Goal: Task Accomplishment & Management: Use online tool/utility

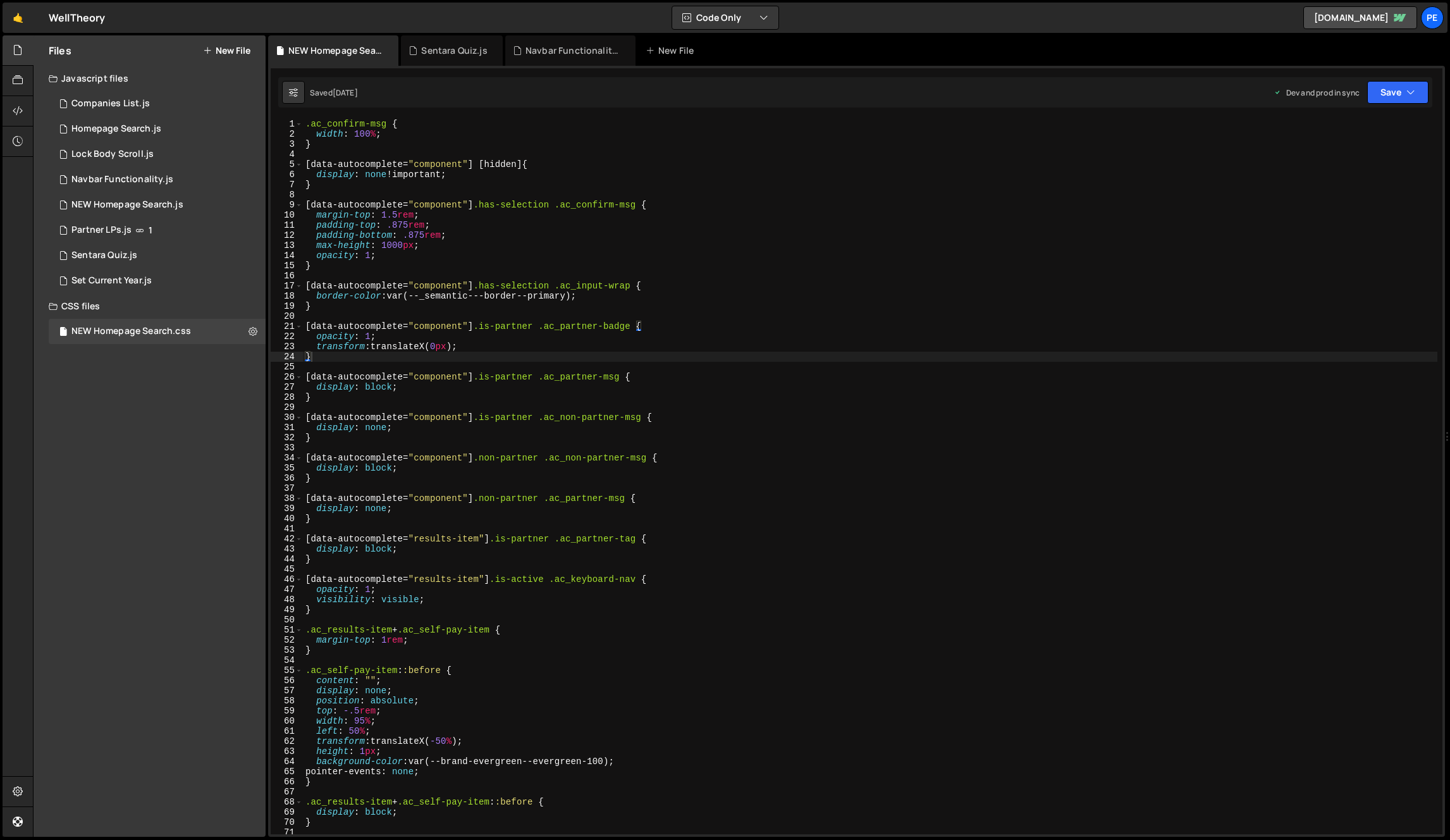
type textarea "[data-autocomplete="component"].has-selection .ac_confirm-msg {"
click at [762, 203] on div ".ac_confirm-msg { width : 100 % ; } [ data-autocomplete = " component " ] [ hid…" at bounding box center [870, 487] width 1134 height 736
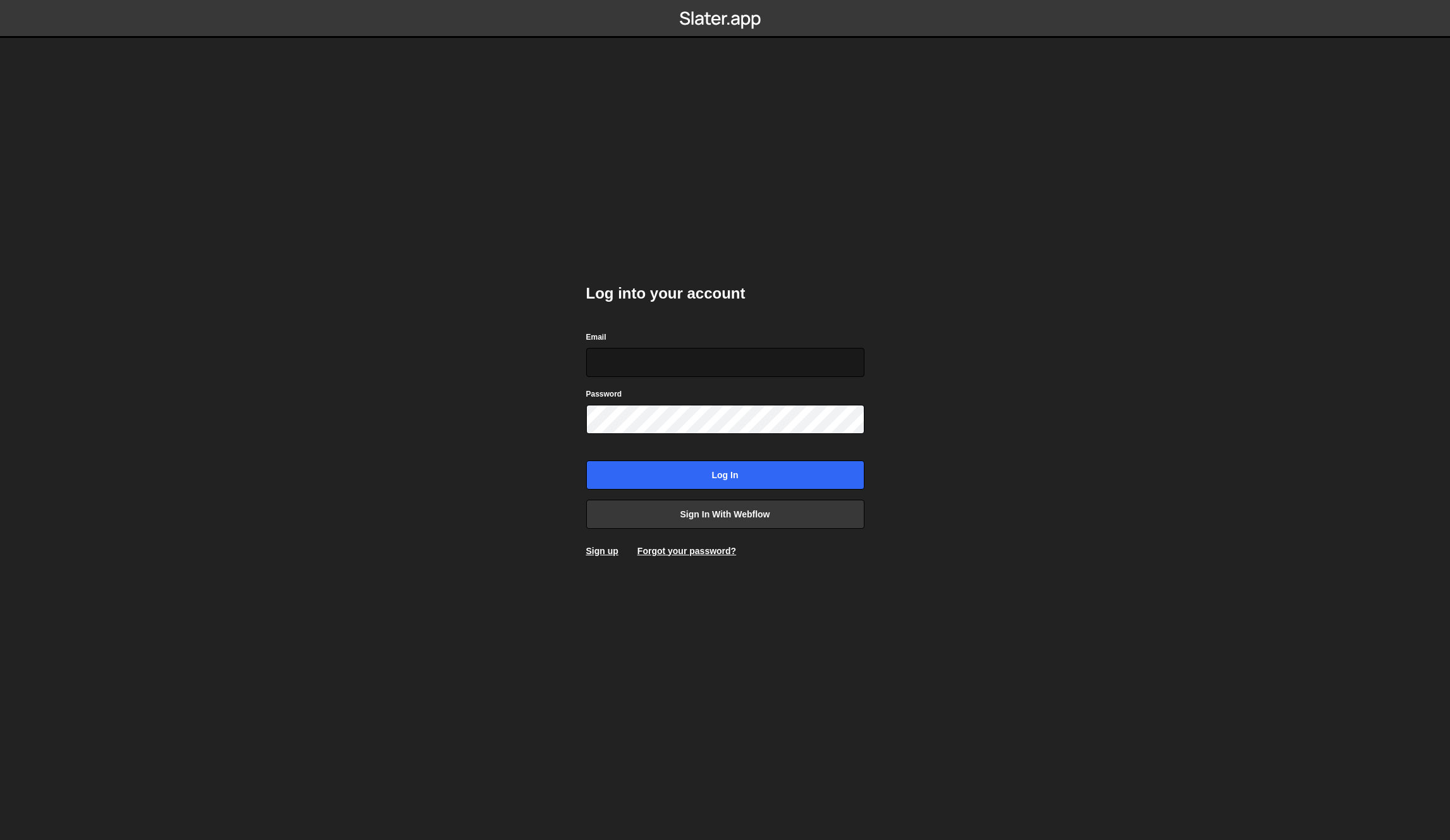
type input "pablogonzalezday@gmail.com"
click at [673, 356] on input "pablogonzalezday@gmail.com" at bounding box center [725, 362] width 278 height 29
click at [665, 466] on input "Log in" at bounding box center [725, 475] width 278 height 29
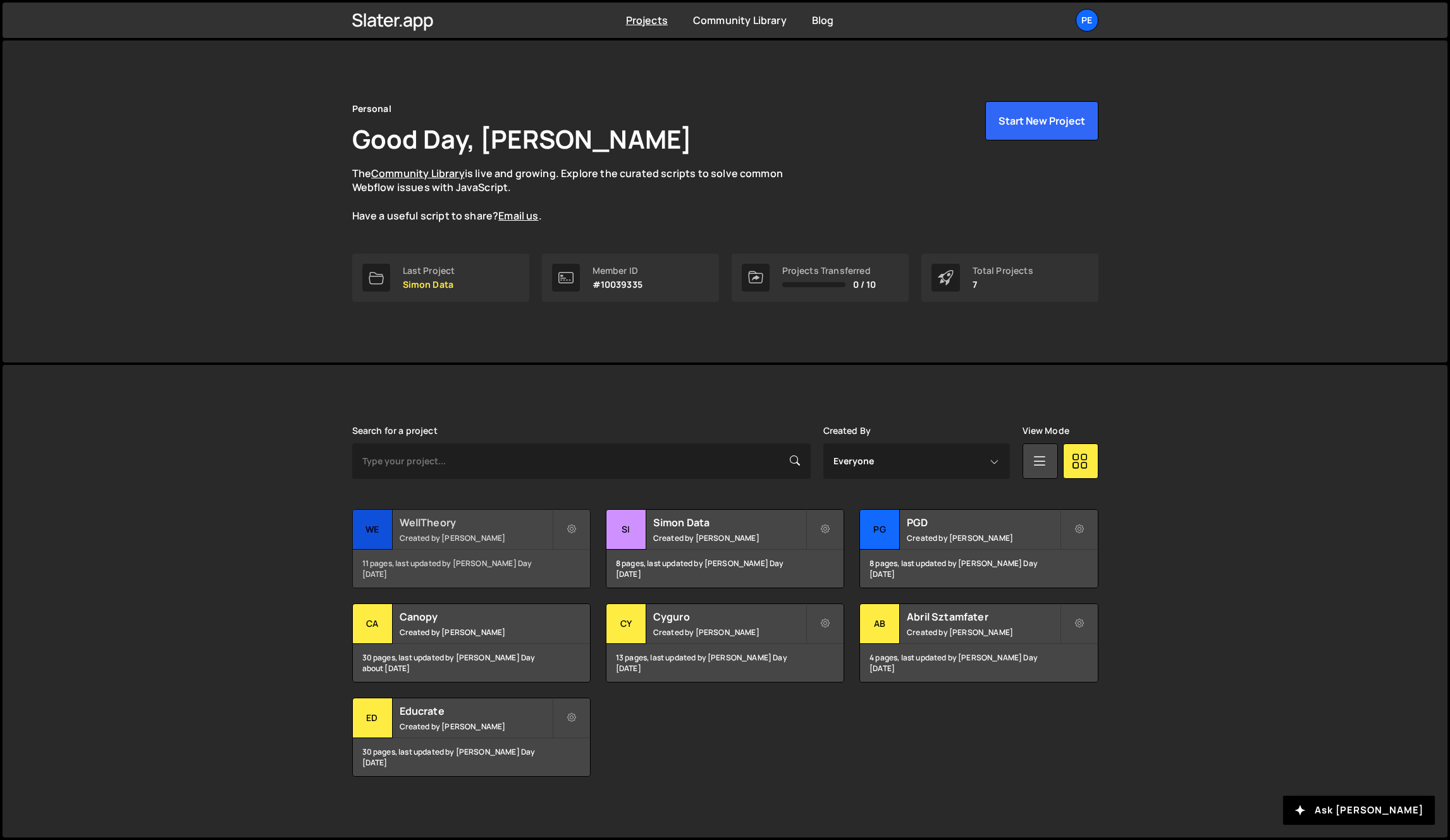
click at [485, 528] on h2 "WellTheory" at bounding box center [475, 522] width 152 height 14
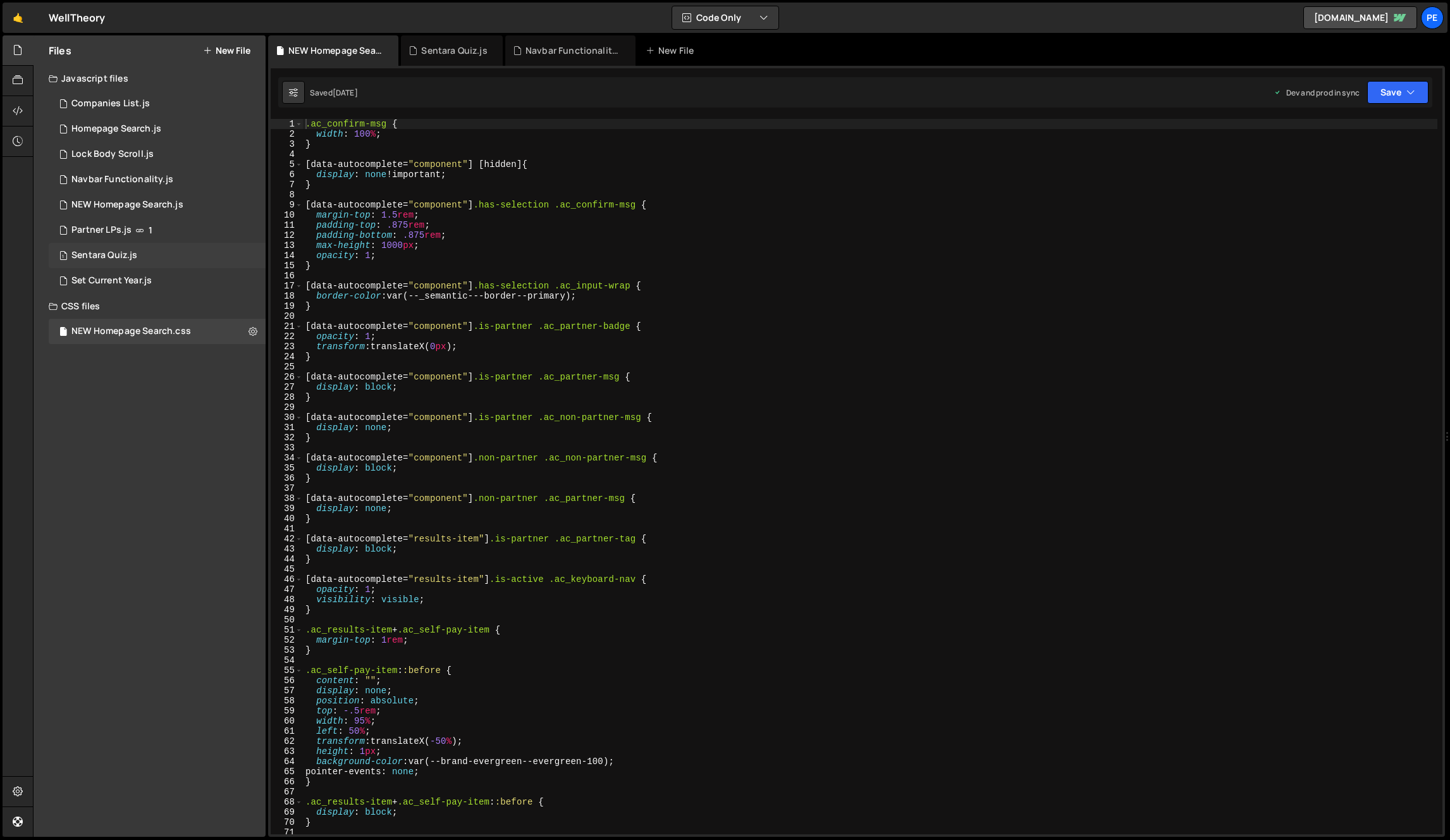
click at [113, 255] on div "Sentara Quiz.js" at bounding box center [104, 255] width 66 height 11
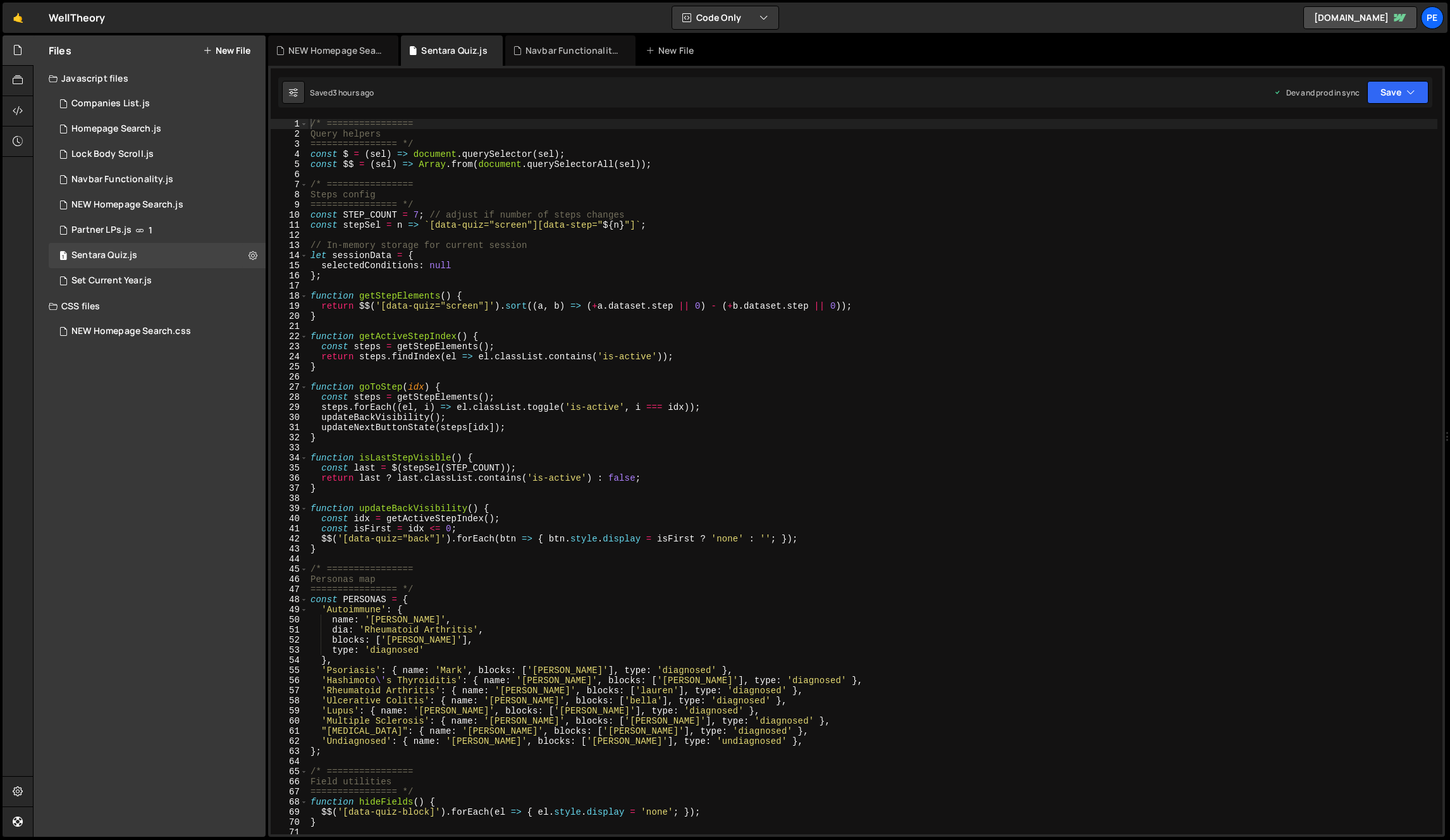
click at [687, 316] on div "/* ================ Query helpers ================ */ const $ = ( sel ) => docu…" at bounding box center [872, 487] width 1130 height 736
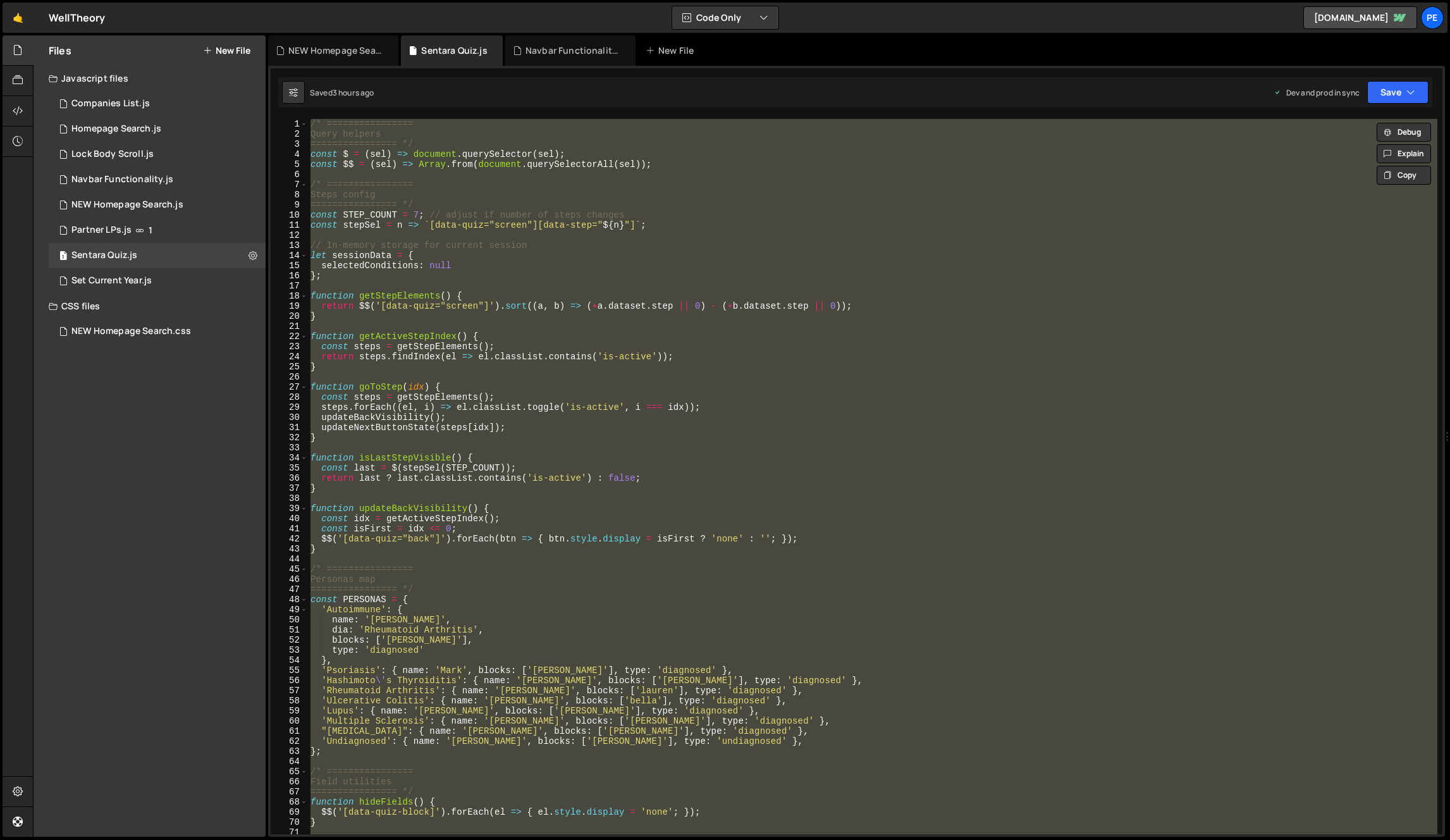
paste textarea
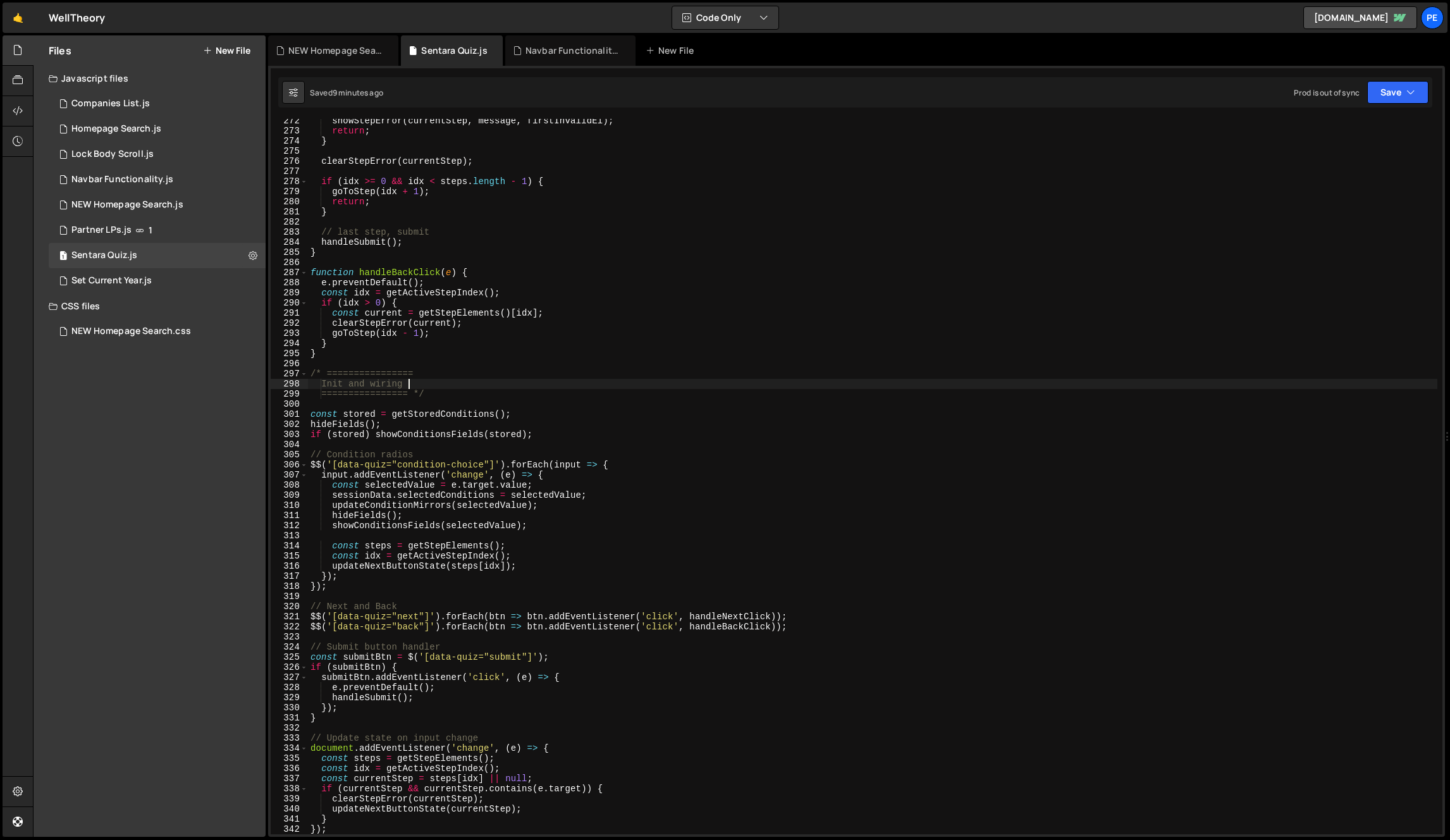
click at [887, 379] on div "showStepError ( currentStep , message , firstInvalidEl ) ; return ; } clearStep…" at bounding box center [872, 483] width 1130 height 736
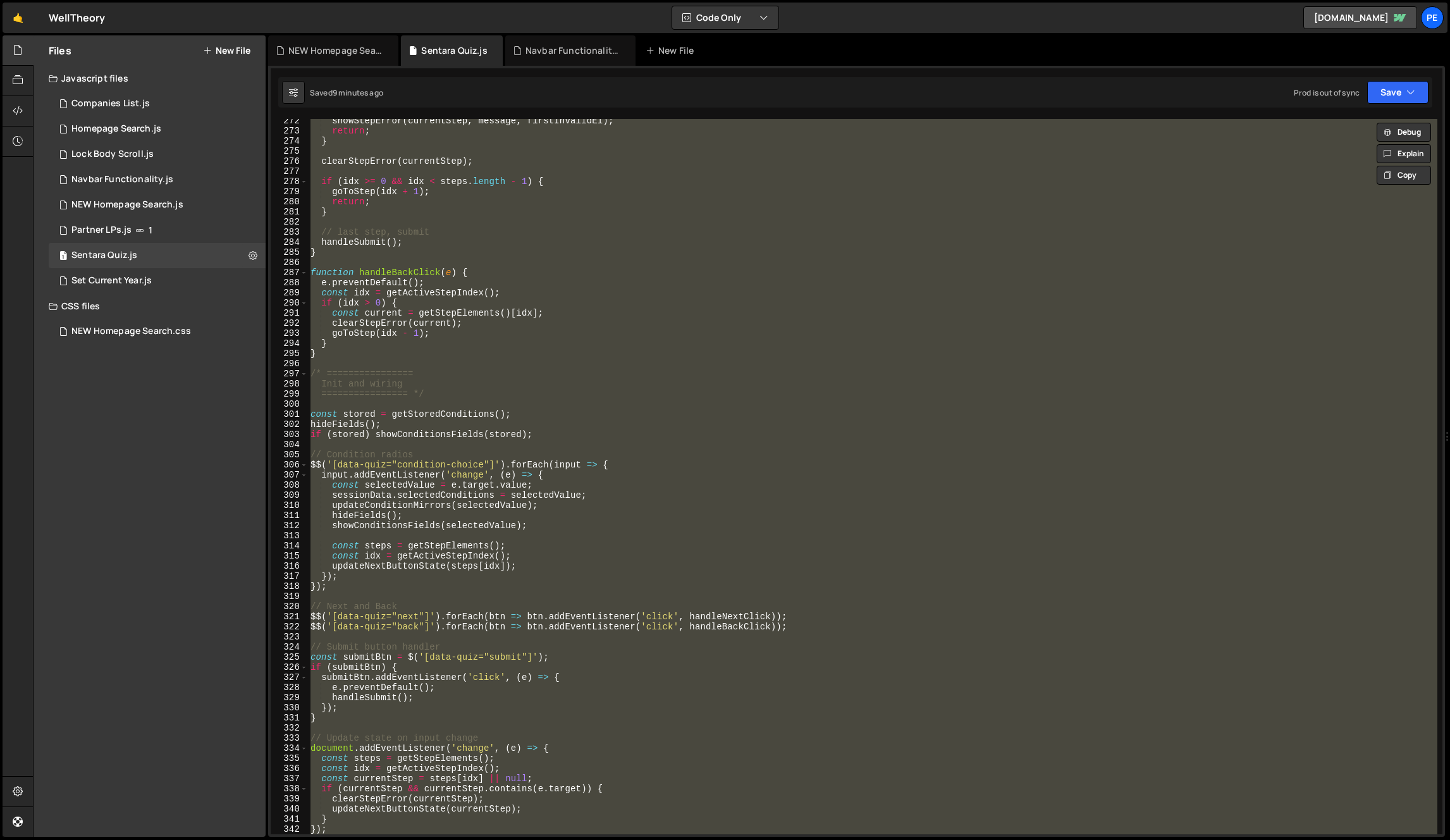
paste textarea
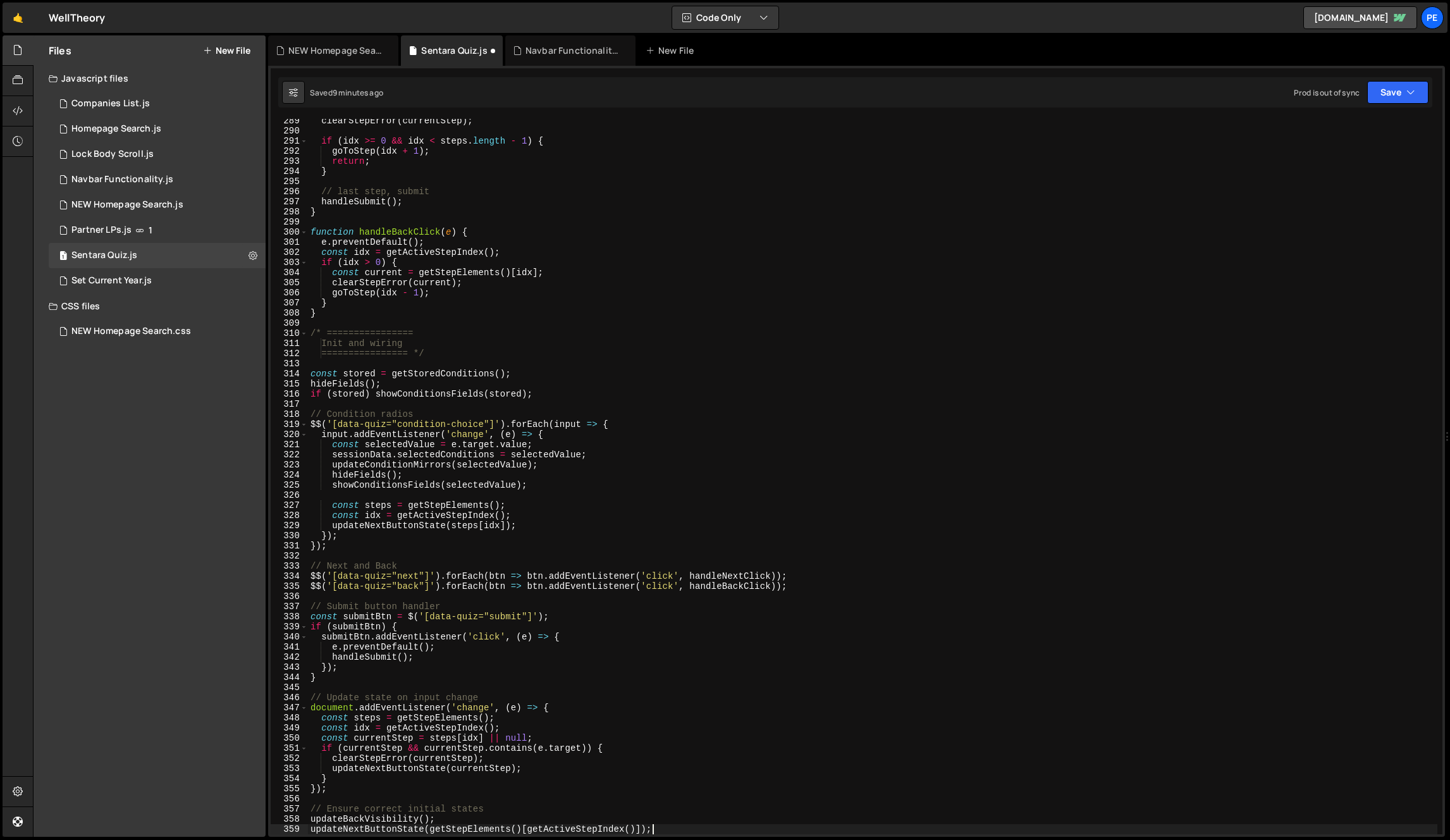
type textarea "});"
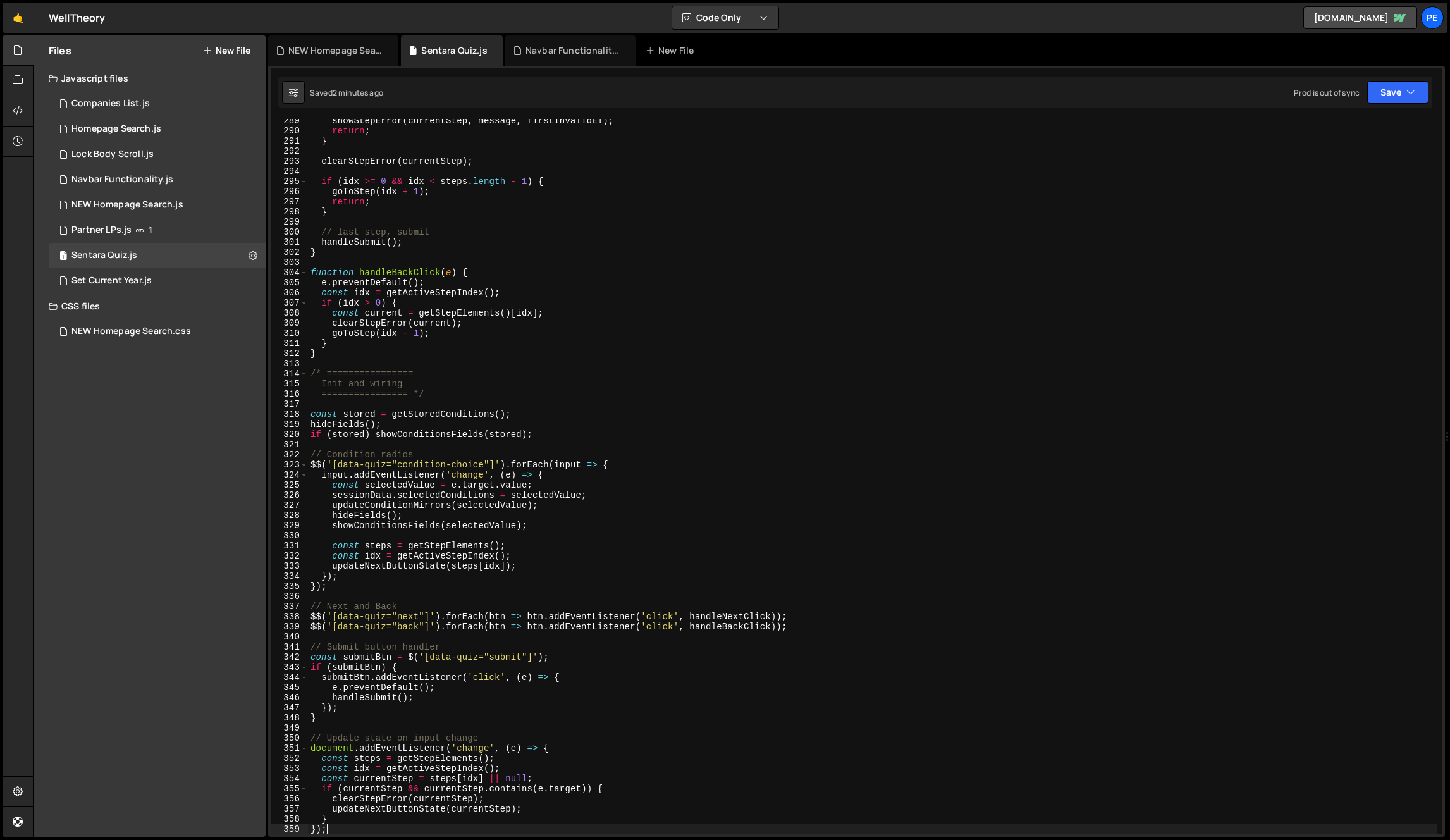
click at [756, 260] on div "showStepError ( currentStep , message , firstInvalidEl ) ; return ; } clearStep…" at bounding box center [872, 483] width 1130 height 736
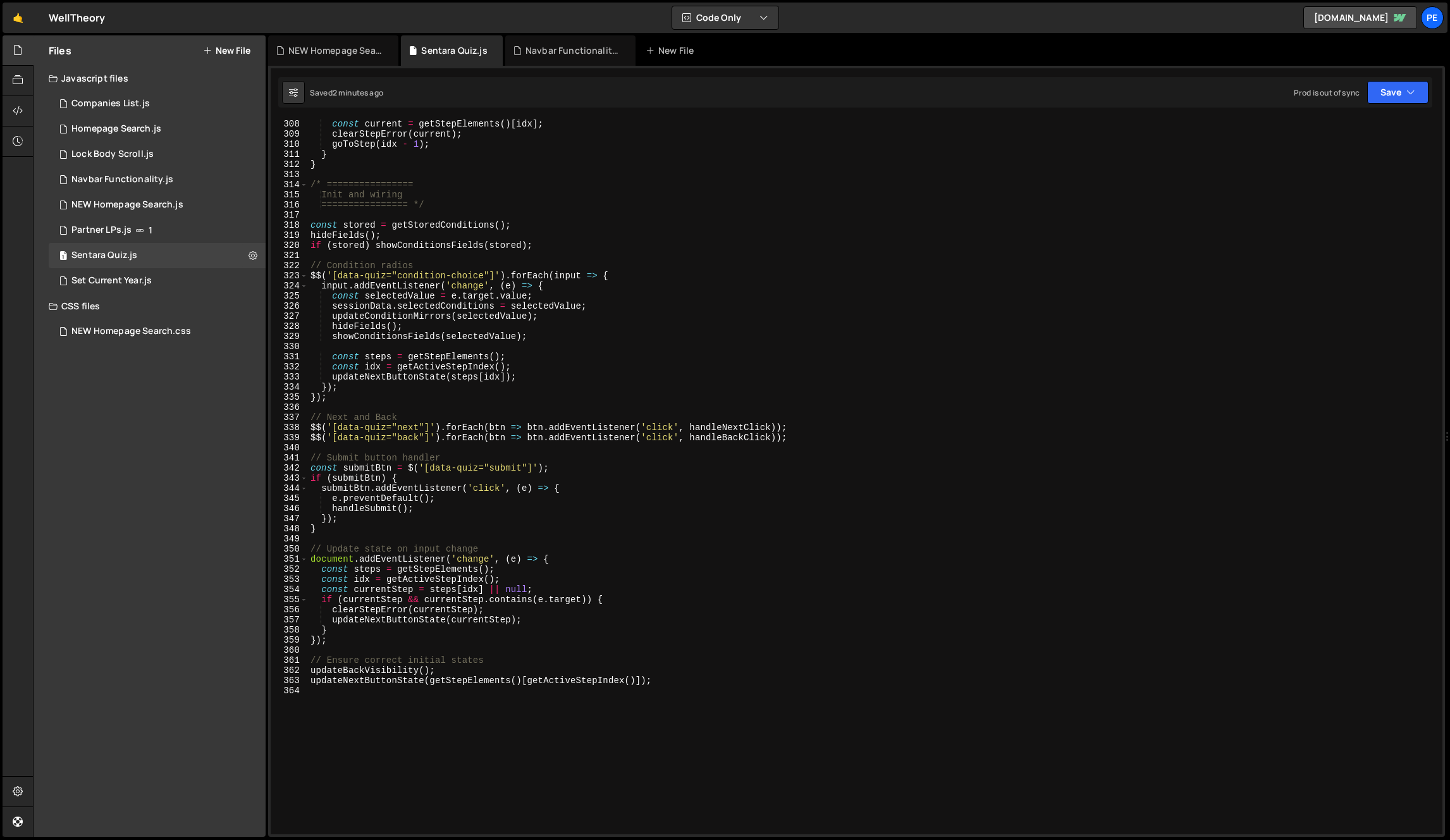
scroll to position [3184, 0]
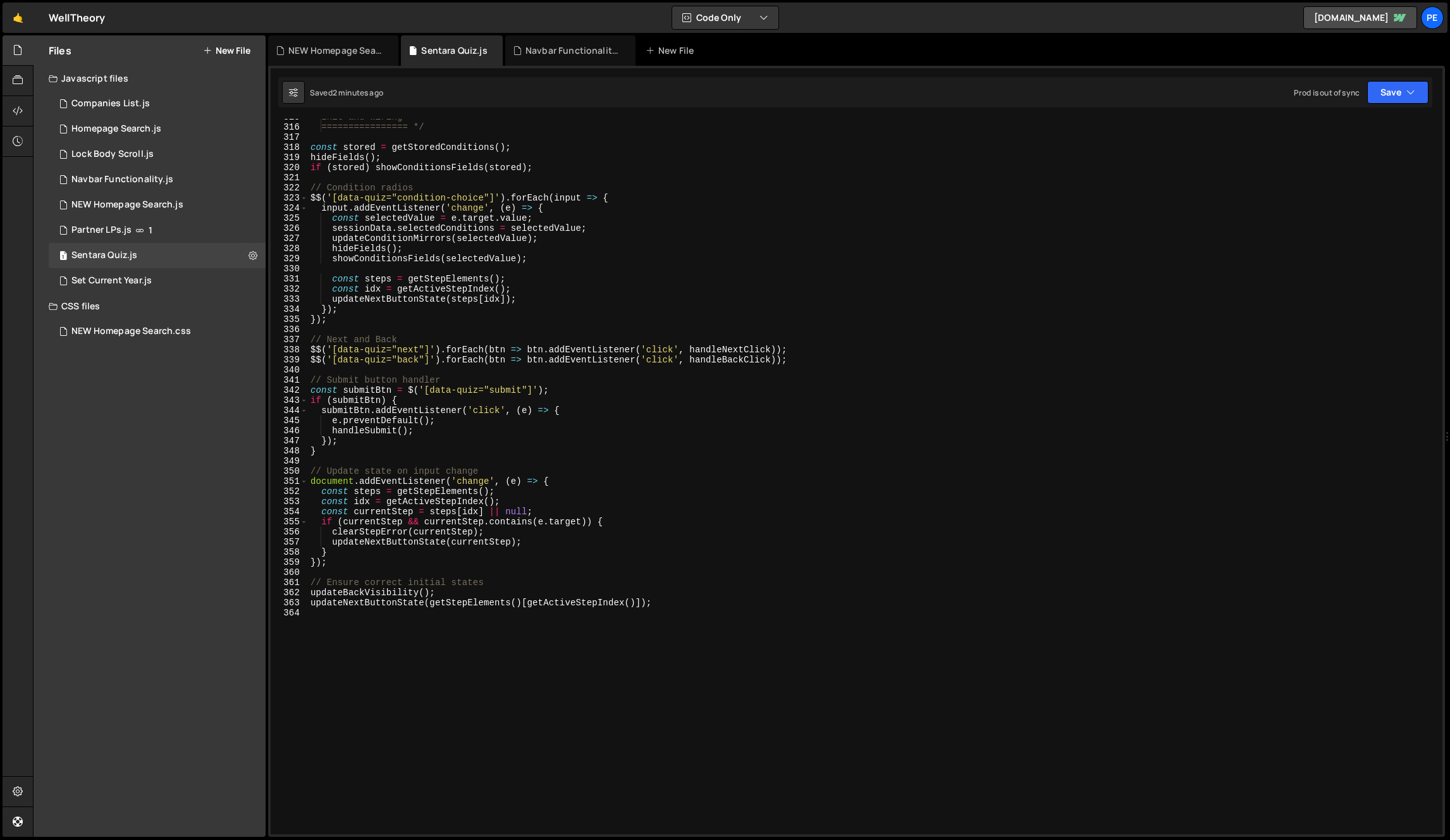
click at [653, 241] on div "Init and wiring ================ */ const stored = getStoredConditions ( ) ; hi…" at bounding box center [872, 480] width 1130 height 736
click at [616, 234] on div "Init and wiring ================ */ const stored = getStoredConditions ( ) ; hi…" at bounding box center [872, 480] width 1130 height 736
click at [606, 245] on div "Init and wiring ================ */ const stored = getStoredConditions ( ) ; hi…" at bounding box center [872, 480] width 1130 height 736
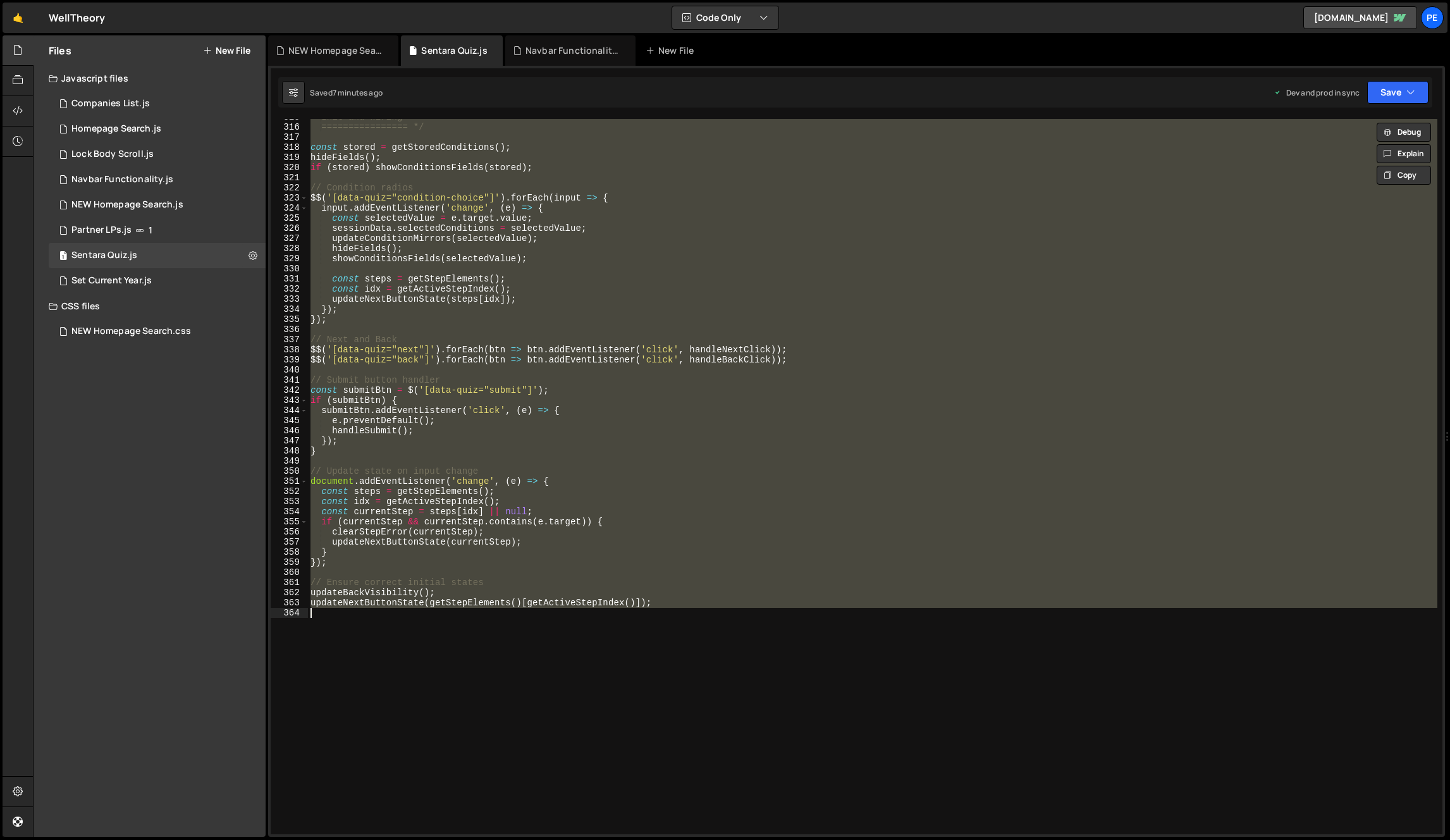
paste textarea
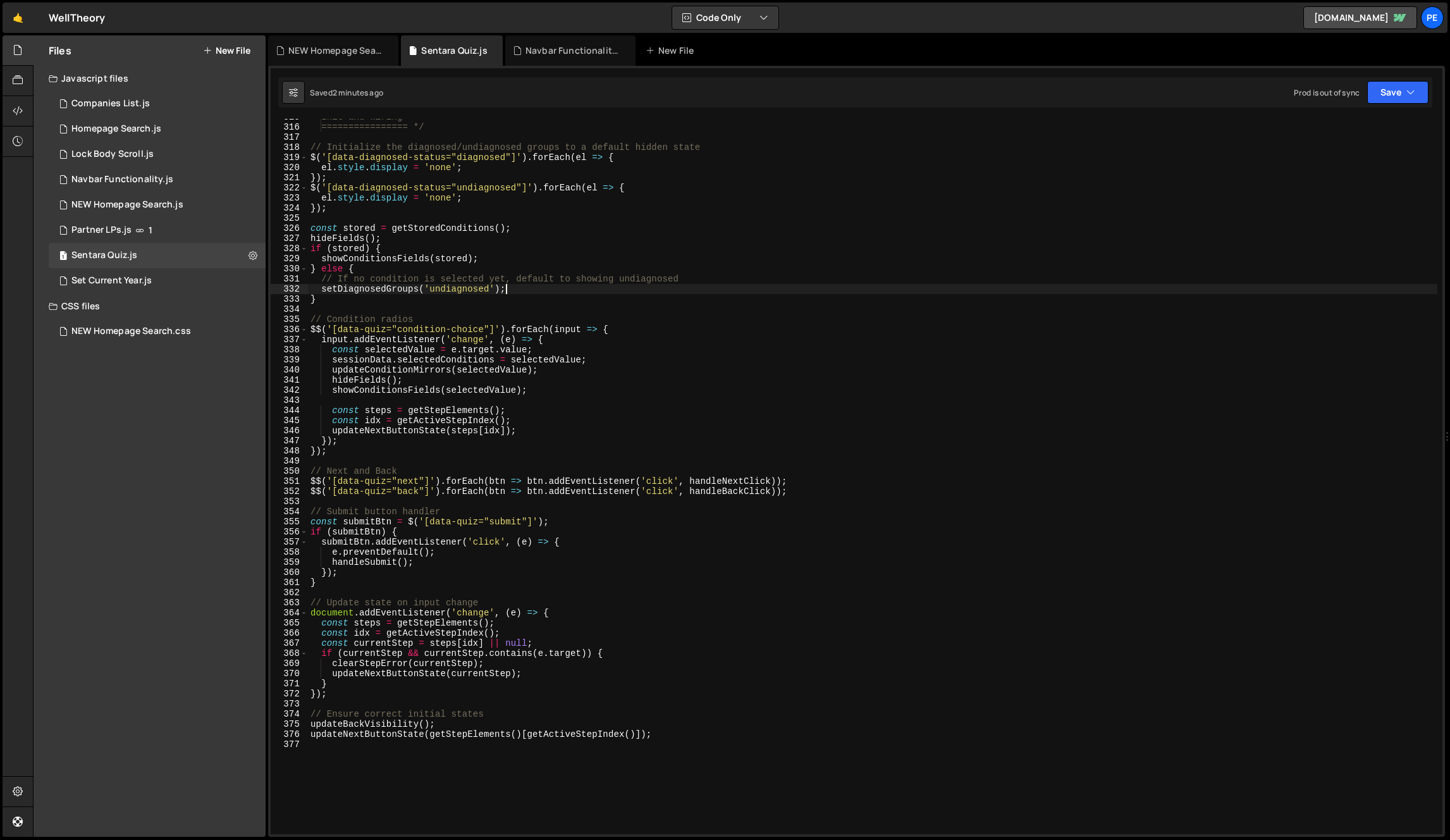
click at [738, 287] on div "Init and wiring ================ */ // Initialize the diagnosed/undiagnosed gro…" at bounding box center [872, 480] width 1130 height 736
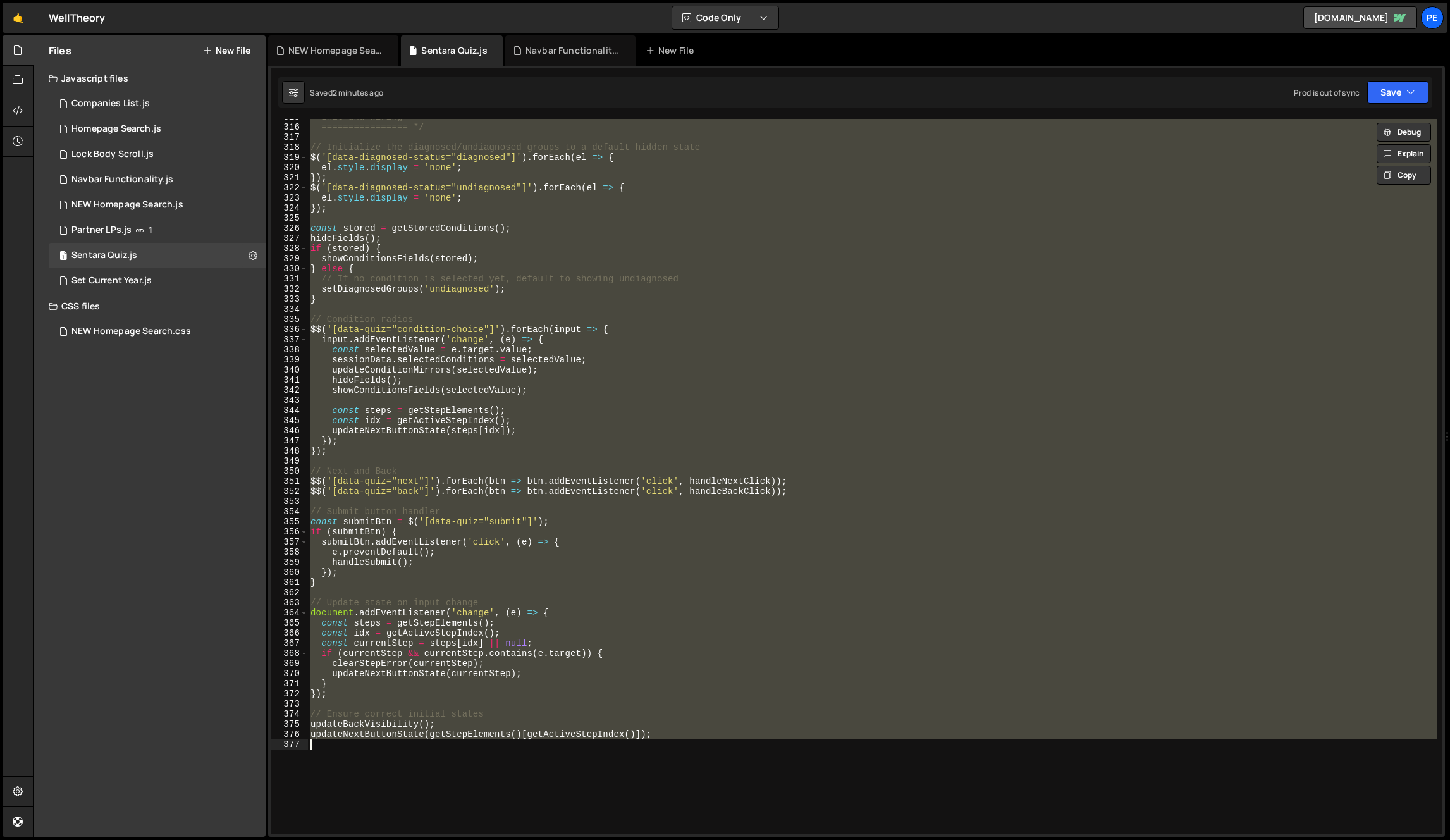
paste textarea
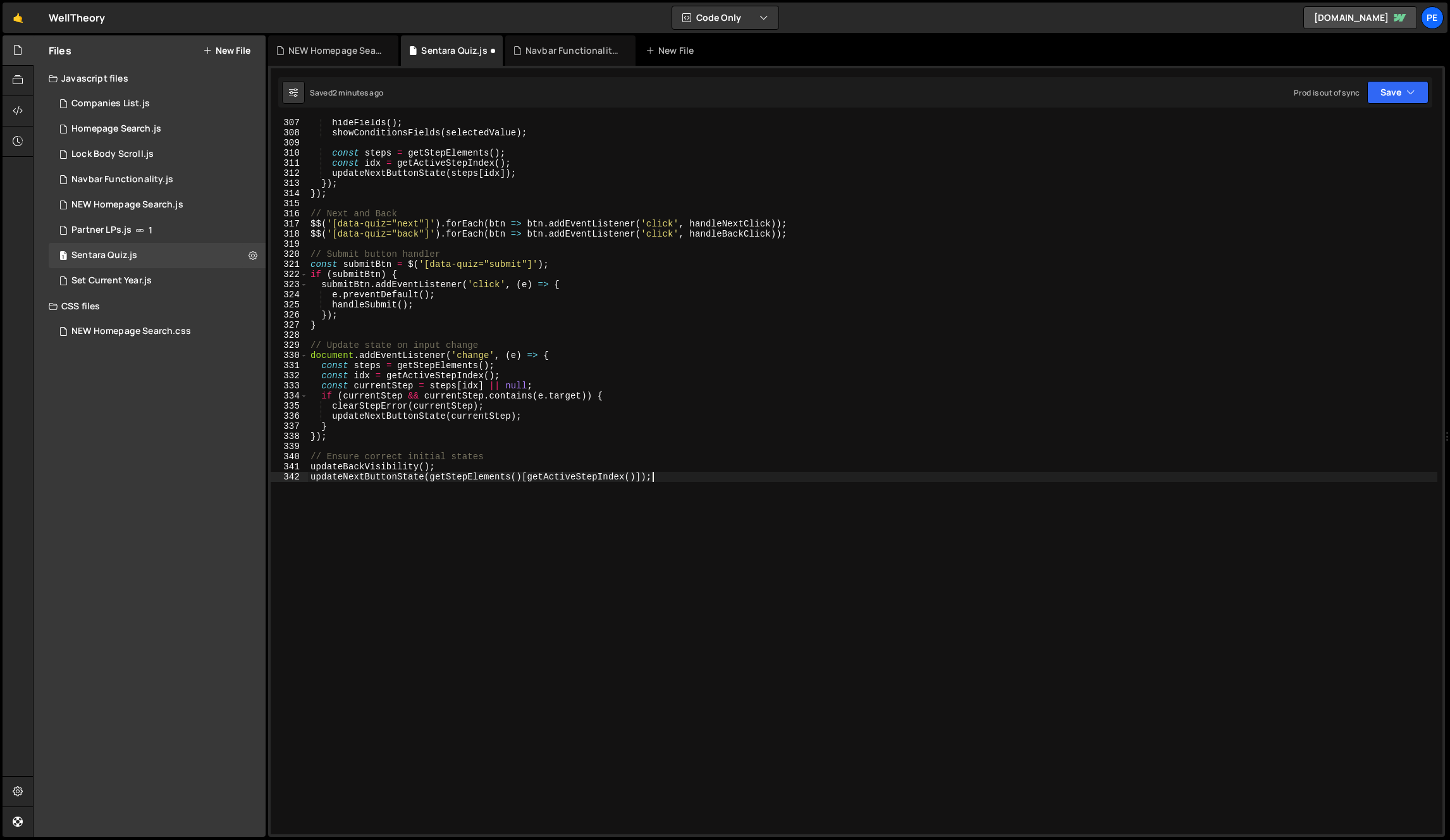
scroll to position [3098, 0]
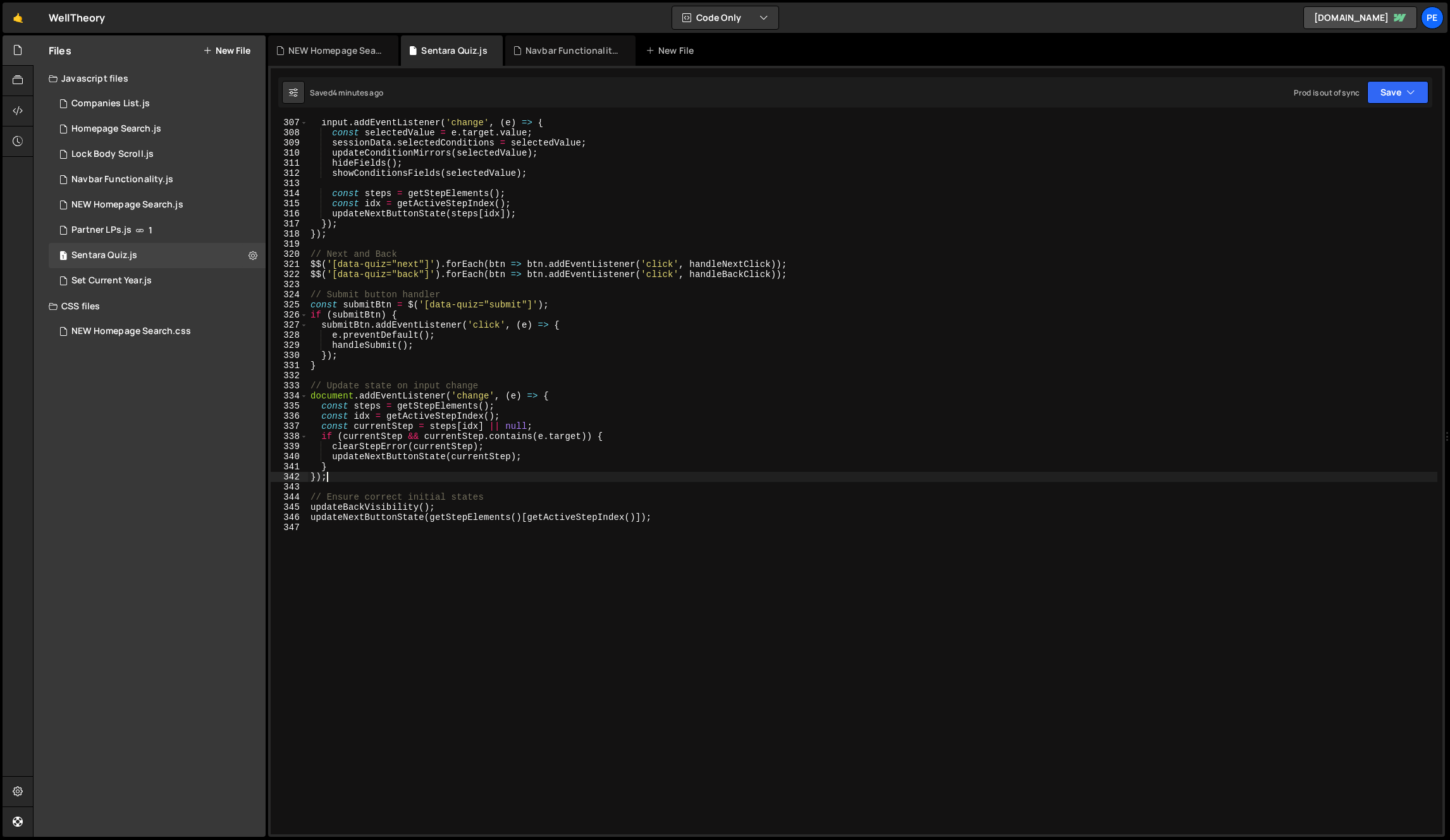
click at [690, 327] on div "input . addEventListener ( 'change' , ( e ) => { const selectedValue = e . targ…" at bounding box center [872, 485] width 1130 height 736
paste textarea
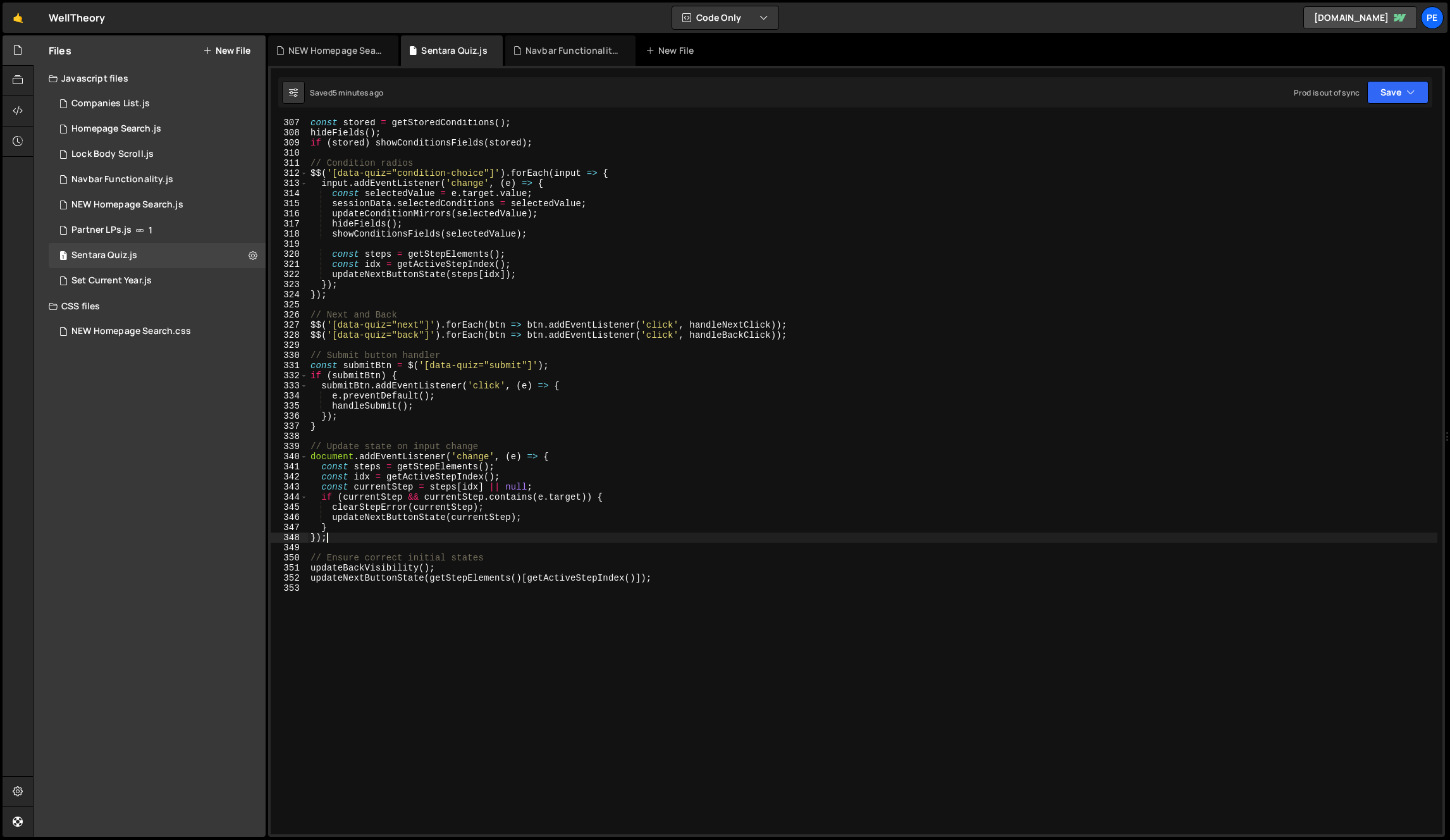
click at [861, 376] on div "const stored = getStoredConditions ( ) ; hideFields ( ) ; if ( stored ) showCon…" at bounding box center [872, 485] width 1130 height 736
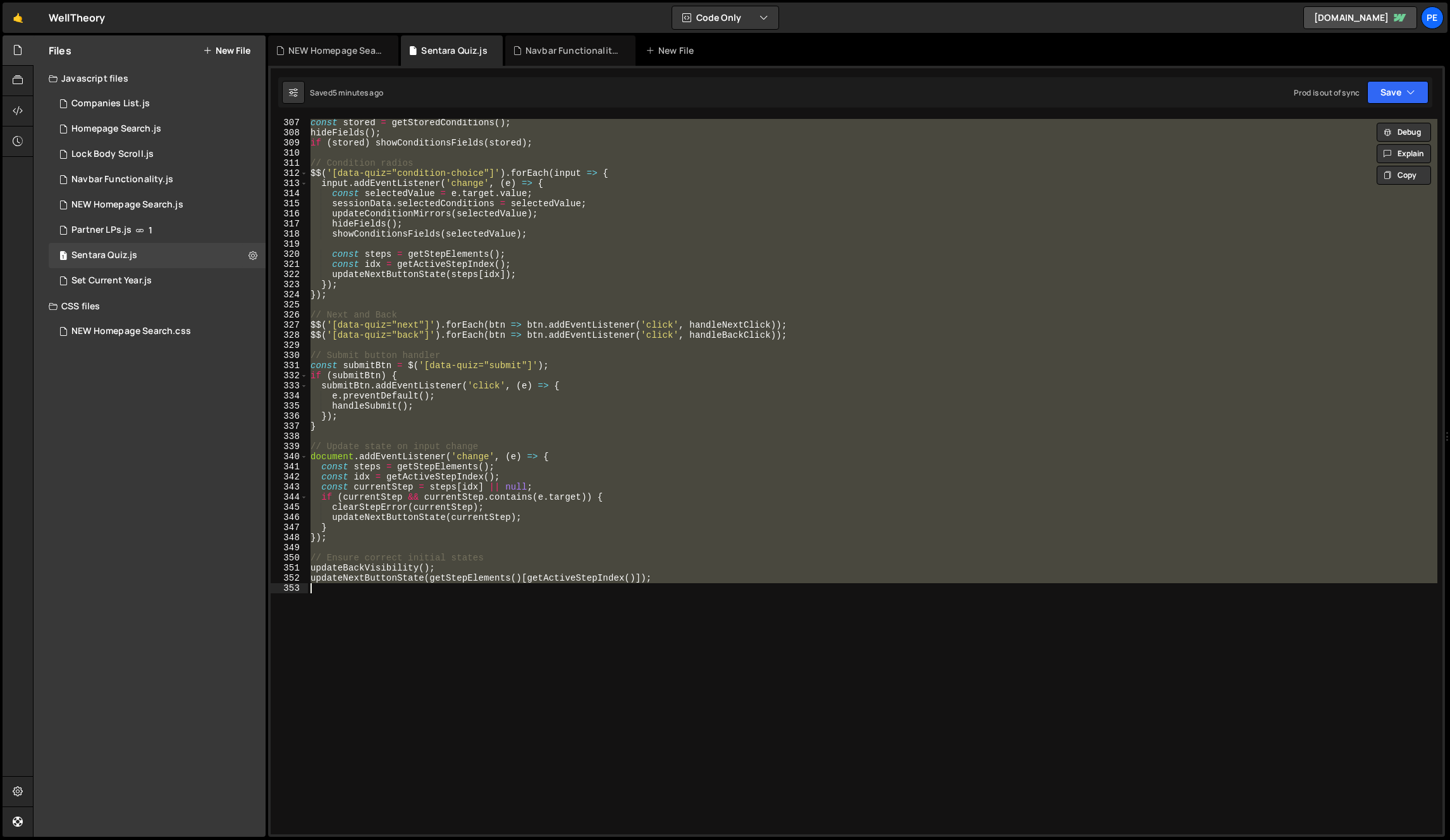
paste textarea
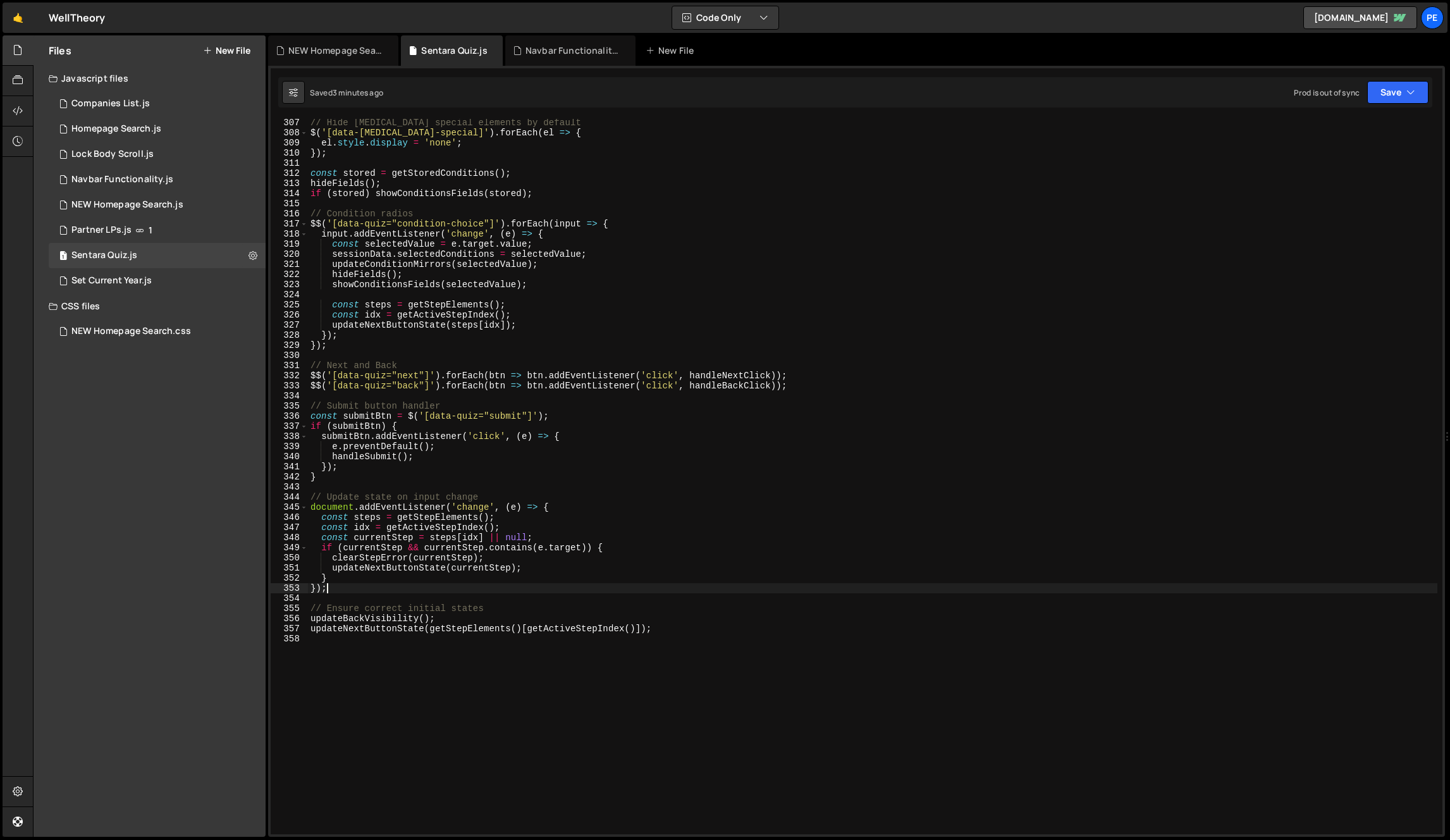
click at [757, 304] on div "// Hide autoimmune special elements by default $ ( '[data-autoimmune-special]' …" at bounding box center [872, 485] width 1130 height 736
paste textarea
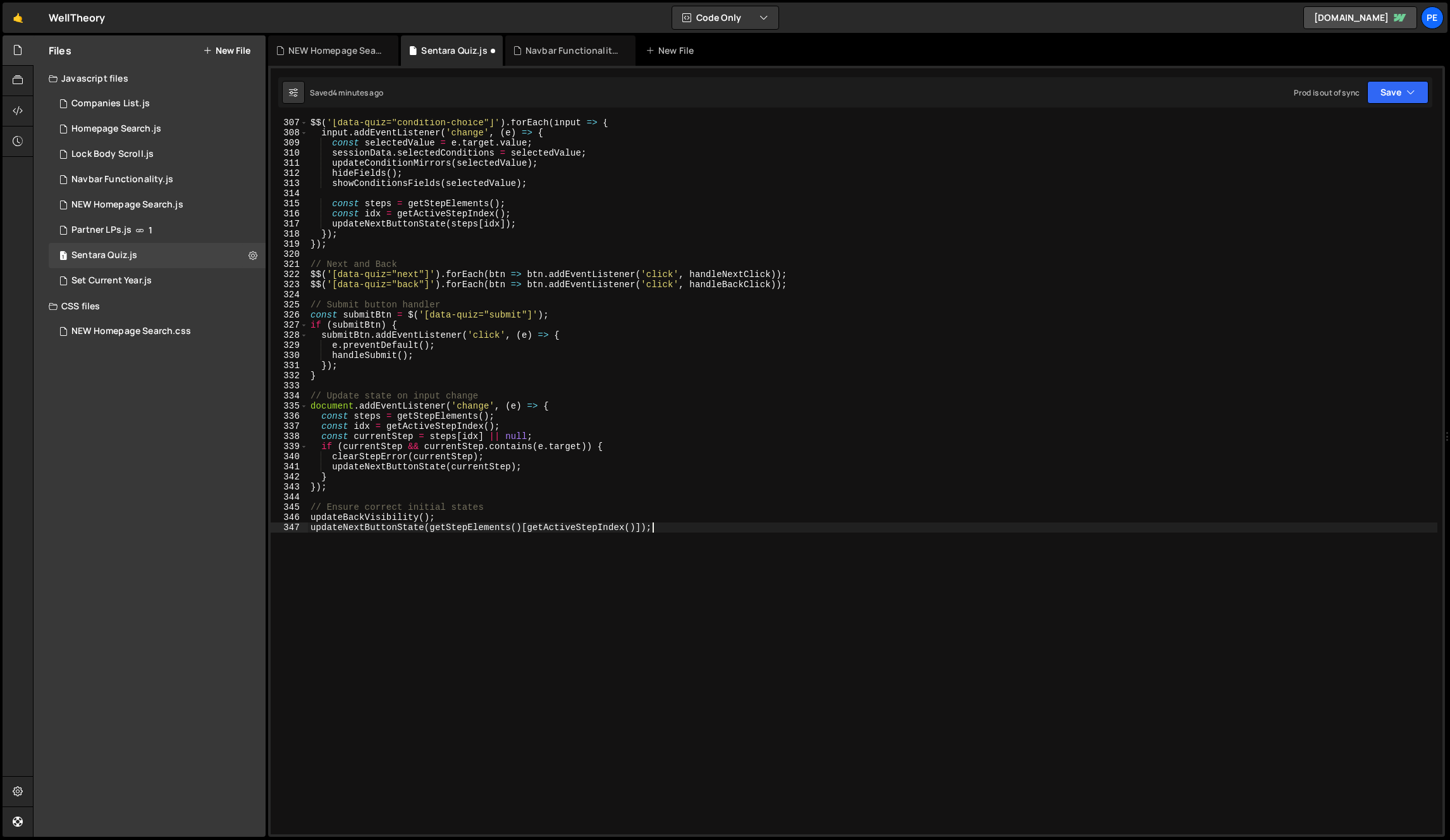
type textarea "});"
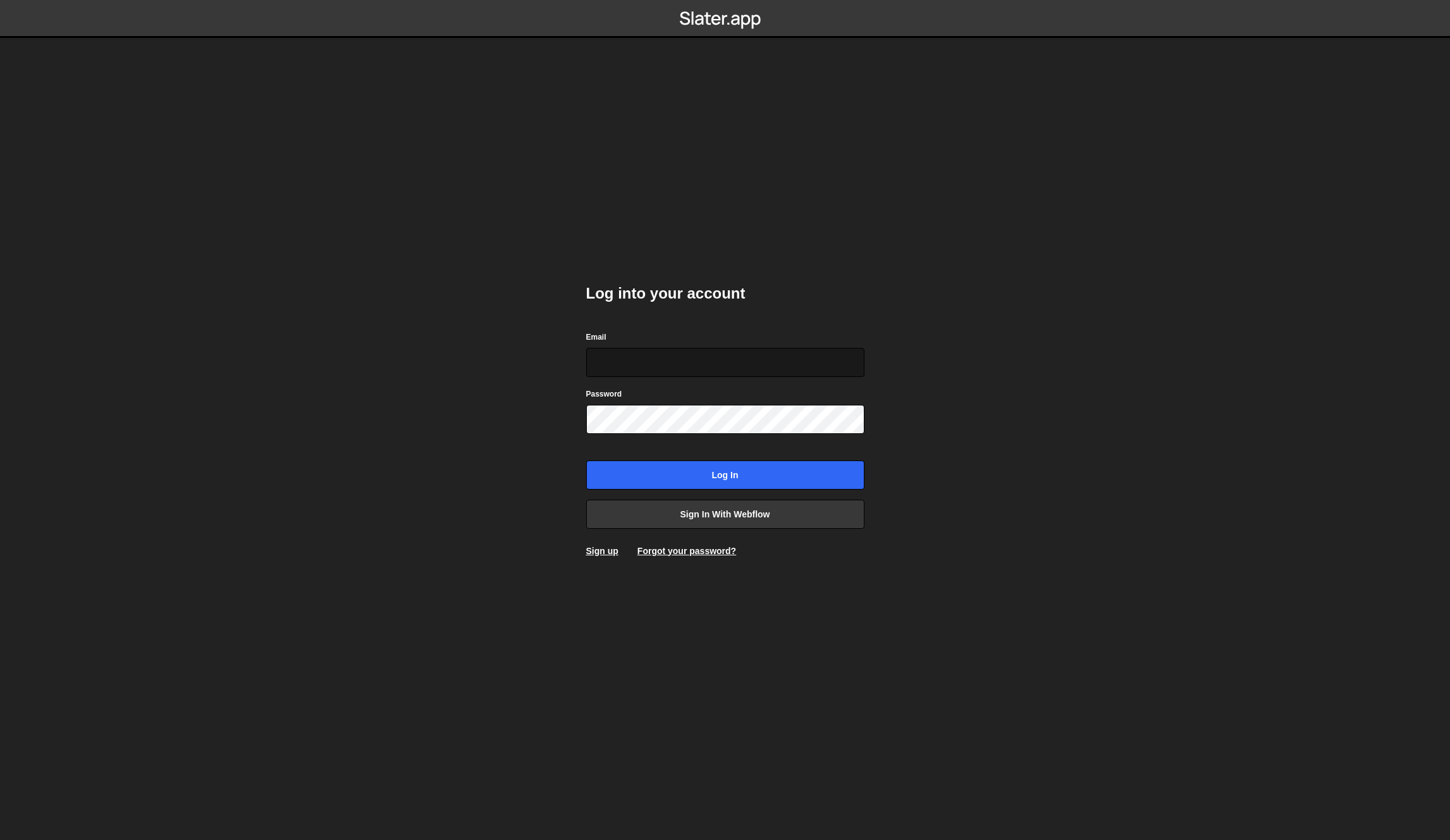
click at [765, 372] on input "Email" at bounding box center [725, 362] width 278 height 29
type input "[EMAIL_ADDRESS][DOMAIN_NAME]"
click at [740, 468] on input "Log in" at bounding box center [725, 475] width 278 height 29
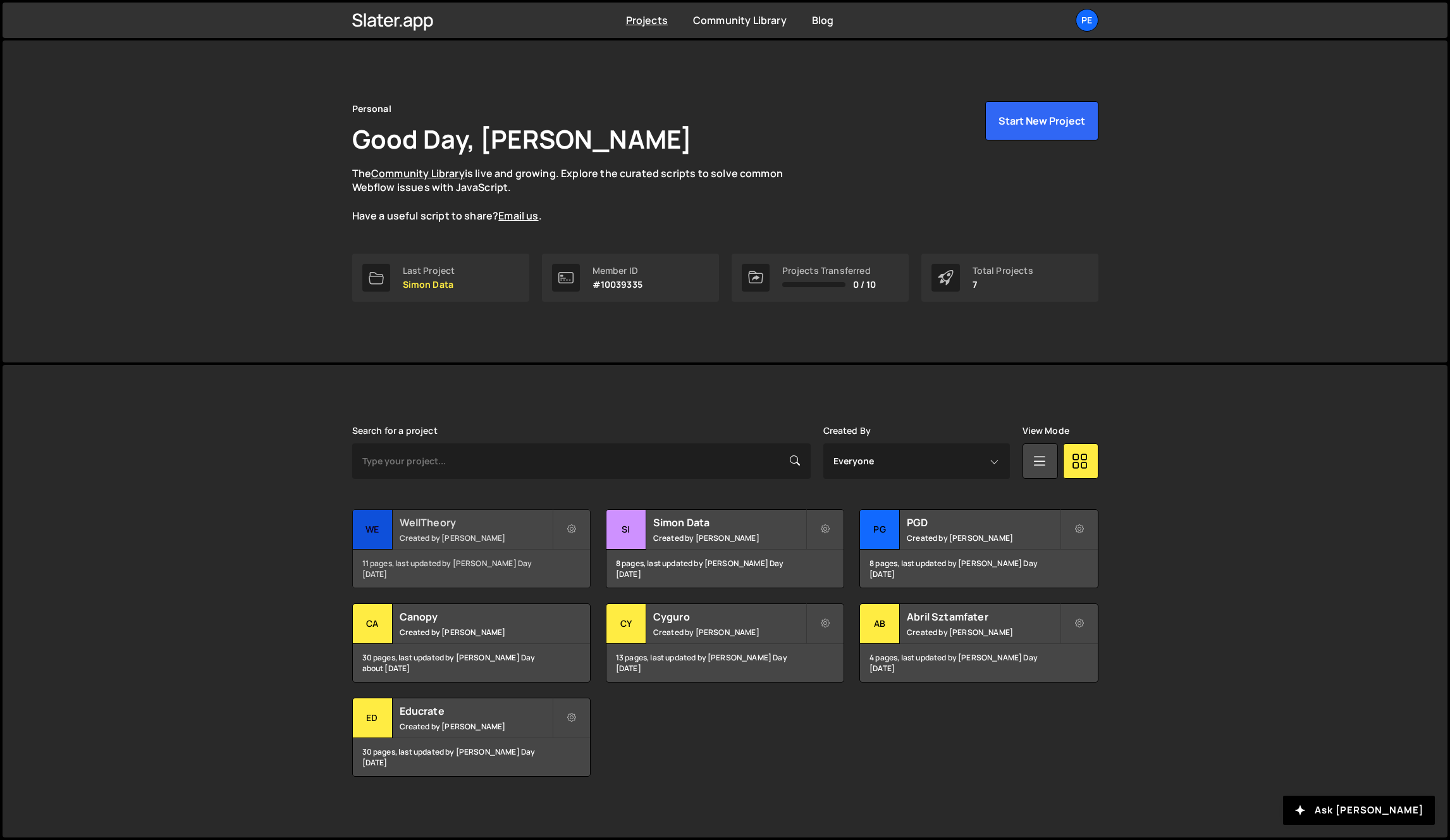
click at [499, 524] on h2 "WellTheory" at bounding box center [475, 522] width 152 height 14
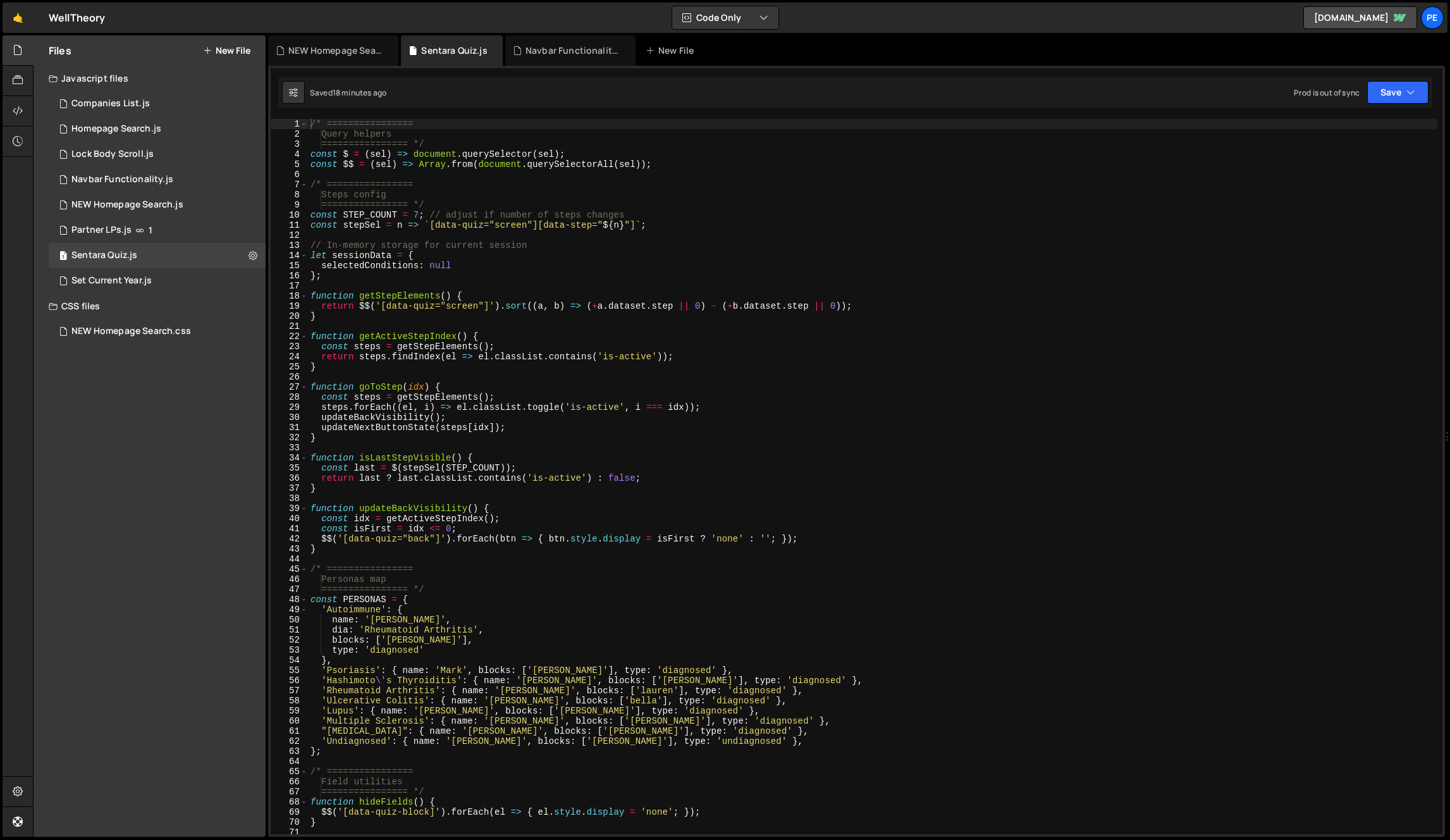
click at [578, 343] on div "/* ================ Query helpers ================ */ const $ = ( sel ) => docu…" at bounding box center [872, 487] width 1130 height 736
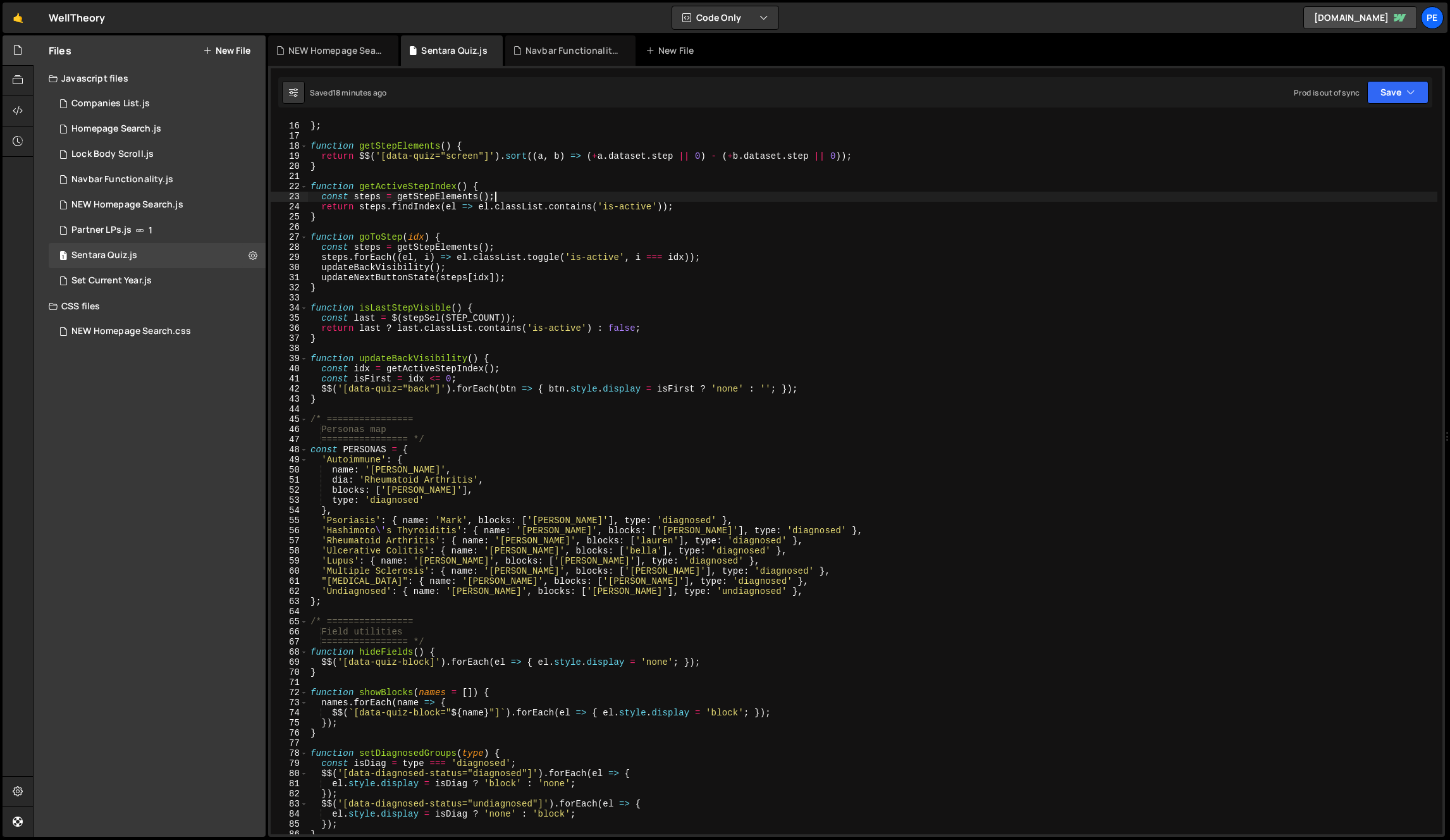
scroll to position [150, 0]
drag, startPoint x: 380, startPoint y: 531, endPoint x: 387, endPoint y: 539, distance: 10.6
click at [380, 531] on div "selectedConditions : null } ; function getStepElements ( ) { return $$ ( '[data…" at bounding box center [872, 478] width 1130 height 736
paste textarea "'\'"
paste textarea "n's"
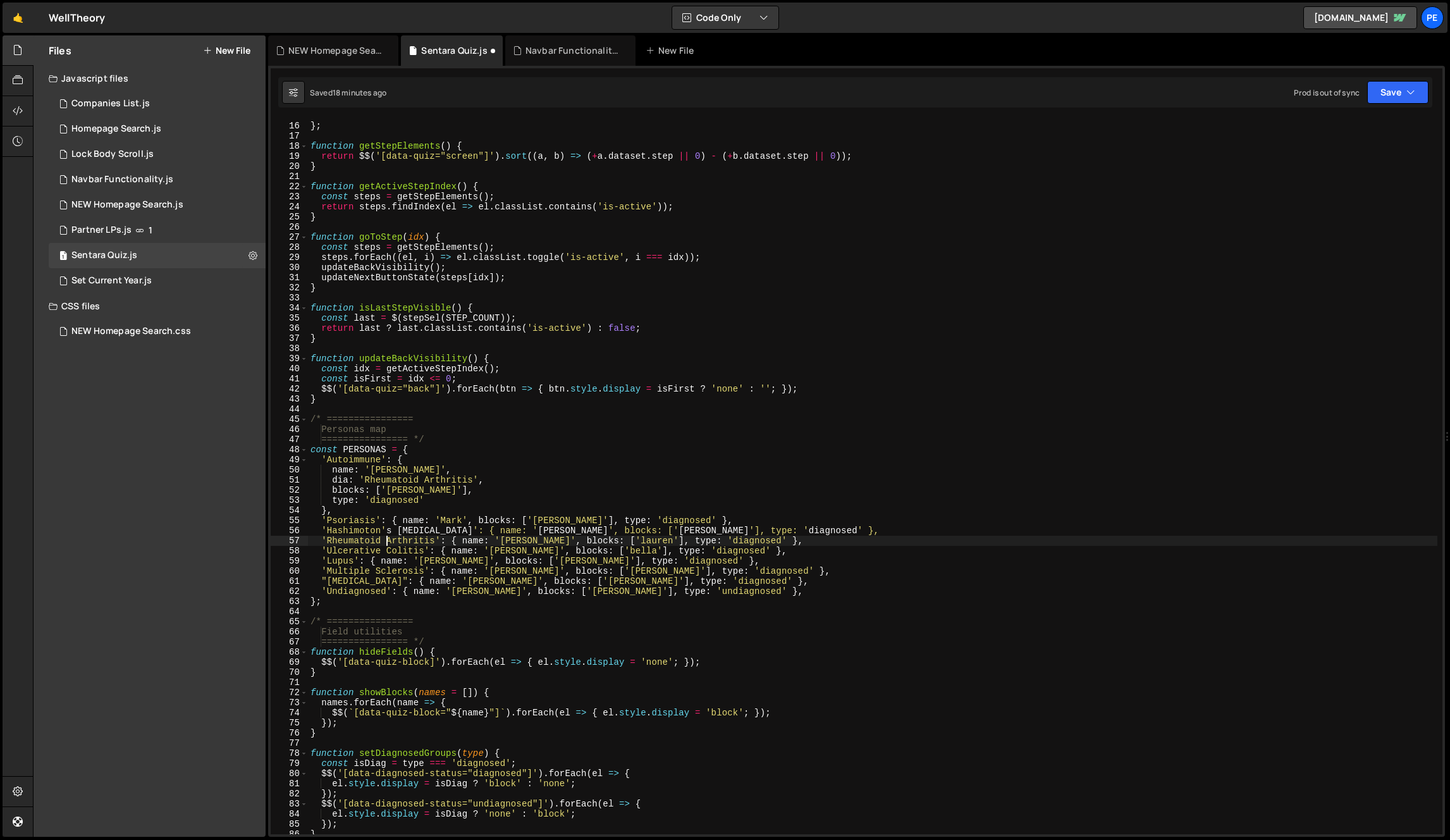
click at [771, 584] on div "selectedConditions : null } ; function getStepElements ( ) { return $$ ( '[data…" at bounding box center [872, 478] width 1130 height 736
drag, startPoint x: 370, startPoint y: 583, endPoint x: 356, endPoint y: 583, distance: 14.0
click at [351, 583] on div "selectedConditions : null } ; function getStepElements ( ) { return $$ ( '[data…" at bounding box center [872, 478] width 1130 height 736
click at [356, 583] on div "selectedConditions : null } ; function getStepElements ( ) { return $$ ( '[data…" at bounding box center [872, 477] width 1130 height 715
click at [391, 530] on div "selectedConditions : null } ; function getStepElements ( ) { return $$ ( '[data…" at bounding box center [872, 478] width 1130 height 736
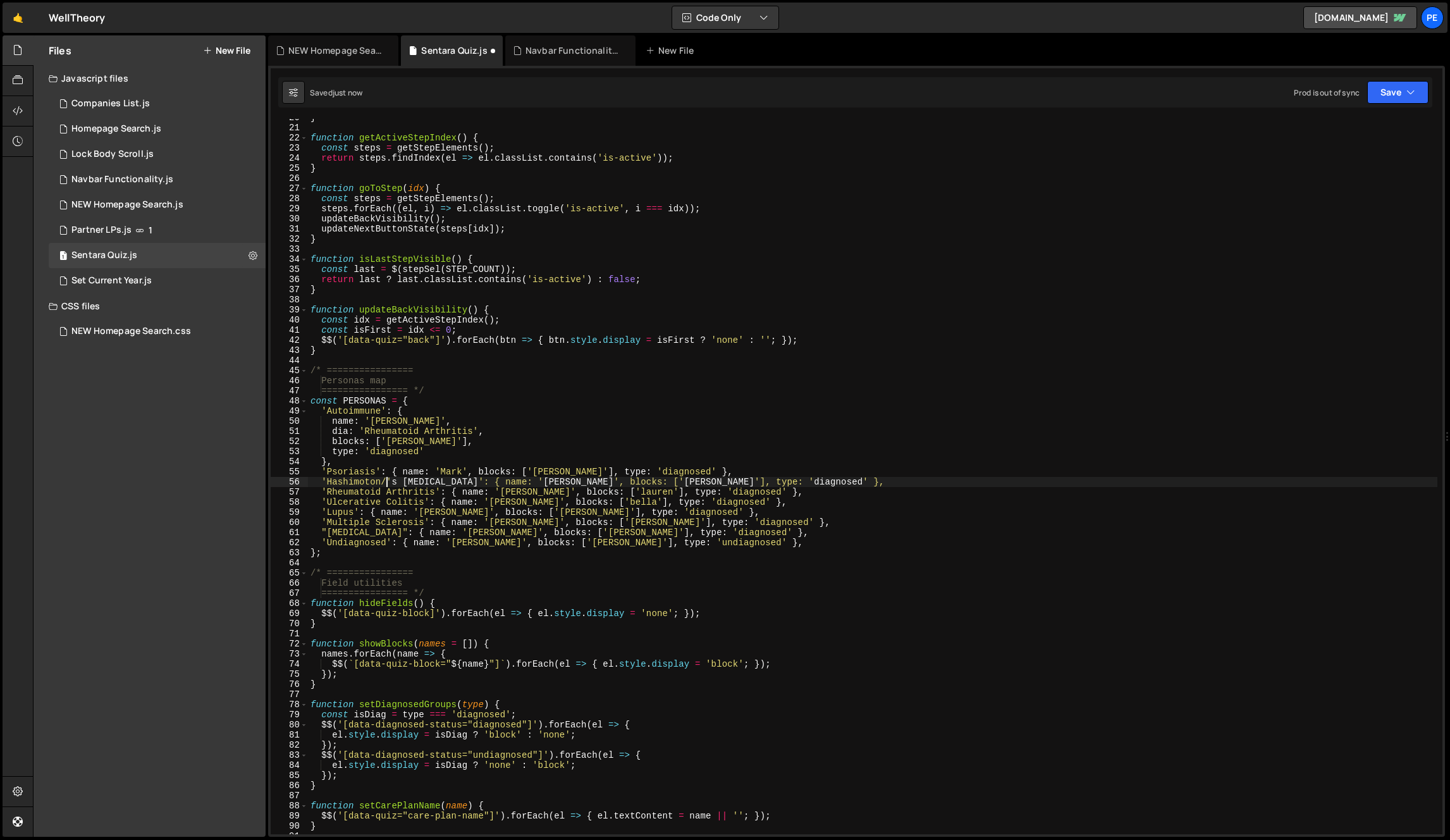
scroll to position [0, 5]
click at [355, 533] on div "} function getActiveStepIndex ( ) { const steps = getStepElements ( ) ; return …" at bounding box center [872, 480] width 1130 height 736
click at [435, 534] on div "} function getActiveStepIndex ( ) { const steps = getStepElements ( ) ; return …" at bounding box center [872, 480] width 1130 height 736
click at [799, 526] on div "} function getActiveStepIndex ( ) { const steps = getStepElements ( ) ; return …" at bounding box center [872, 480] width 1130 height 736
click at [764, 473] on div "} function getActiveStepIndex ( ) { const steps = getStepElements ( ) ; return …" at bounding box center [872, 480] width 1130 height 736
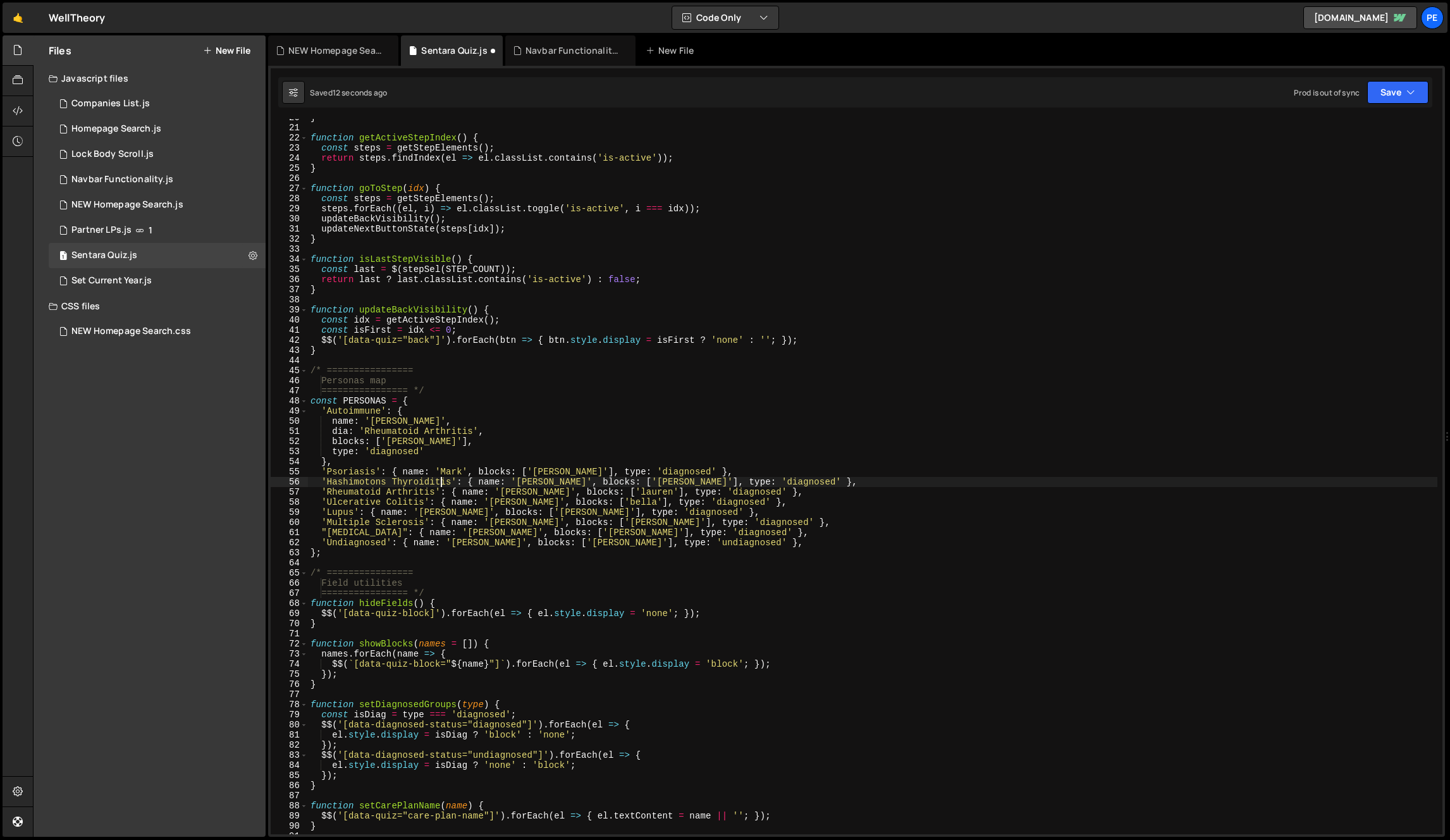
click at [443, 487] on div "} function getActiveStepIndex ( ) { const steps = getStepElements ( ) ; return …" at bounding box center [872, 480] width 1130 height 736
click at [510, 489] on div "} function getActiveStepIndex ( ) { const steps = getStepElements ( ) ; return …" at bounding box center [872, 480] width 1130 height 736
click at [512, 478] on div "} function getActiveStepIndex ( ) { const steps = getStepElements ( ) ; return …" at bounding box center [872, 480] width 1130 height 736
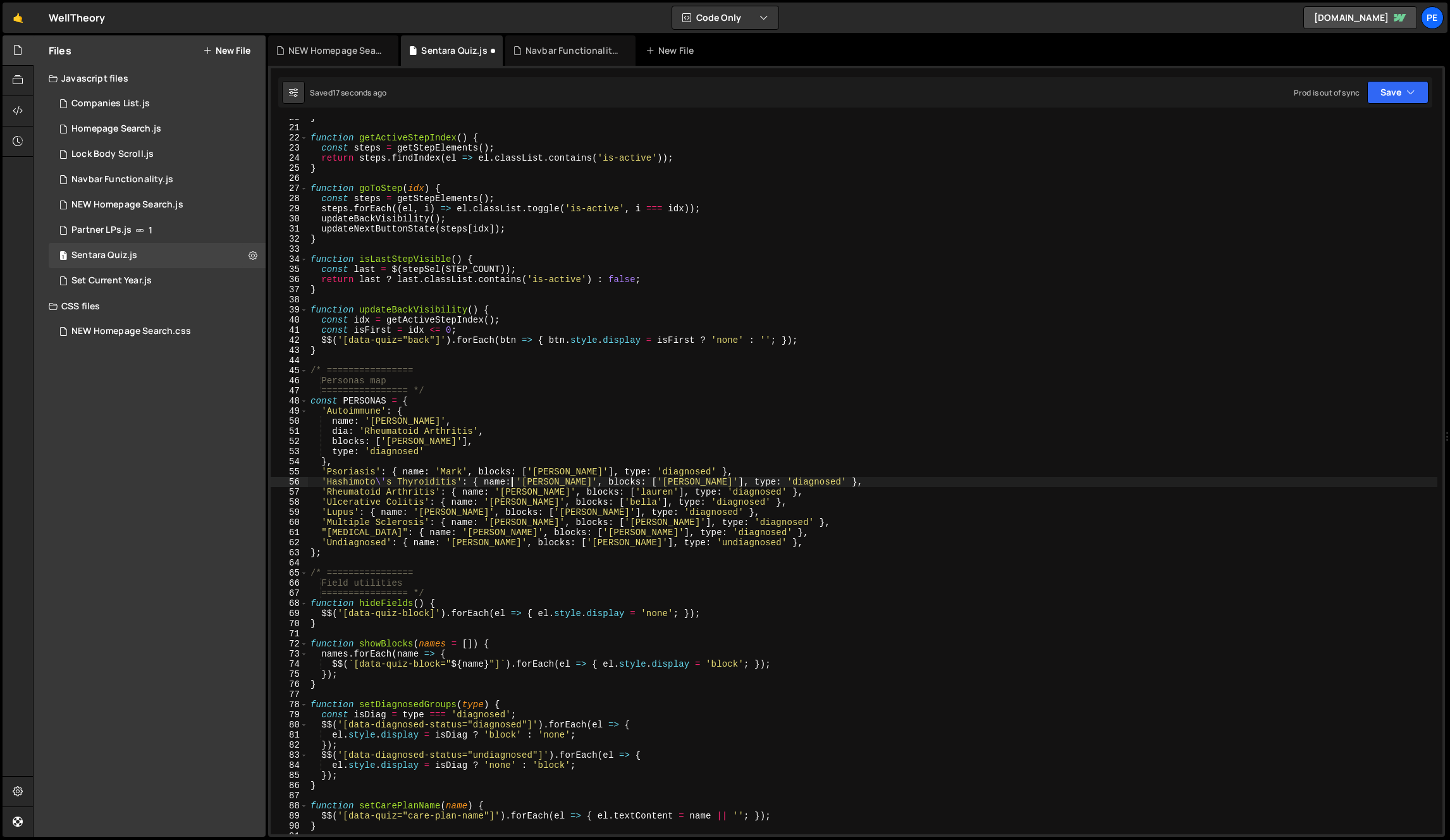
click at [512, 478] on div "} function getActiveStepIndex ( ) { const steps = getStepElements ( ) ; return …" at bounding box center [872, 480] width 1130 height 736
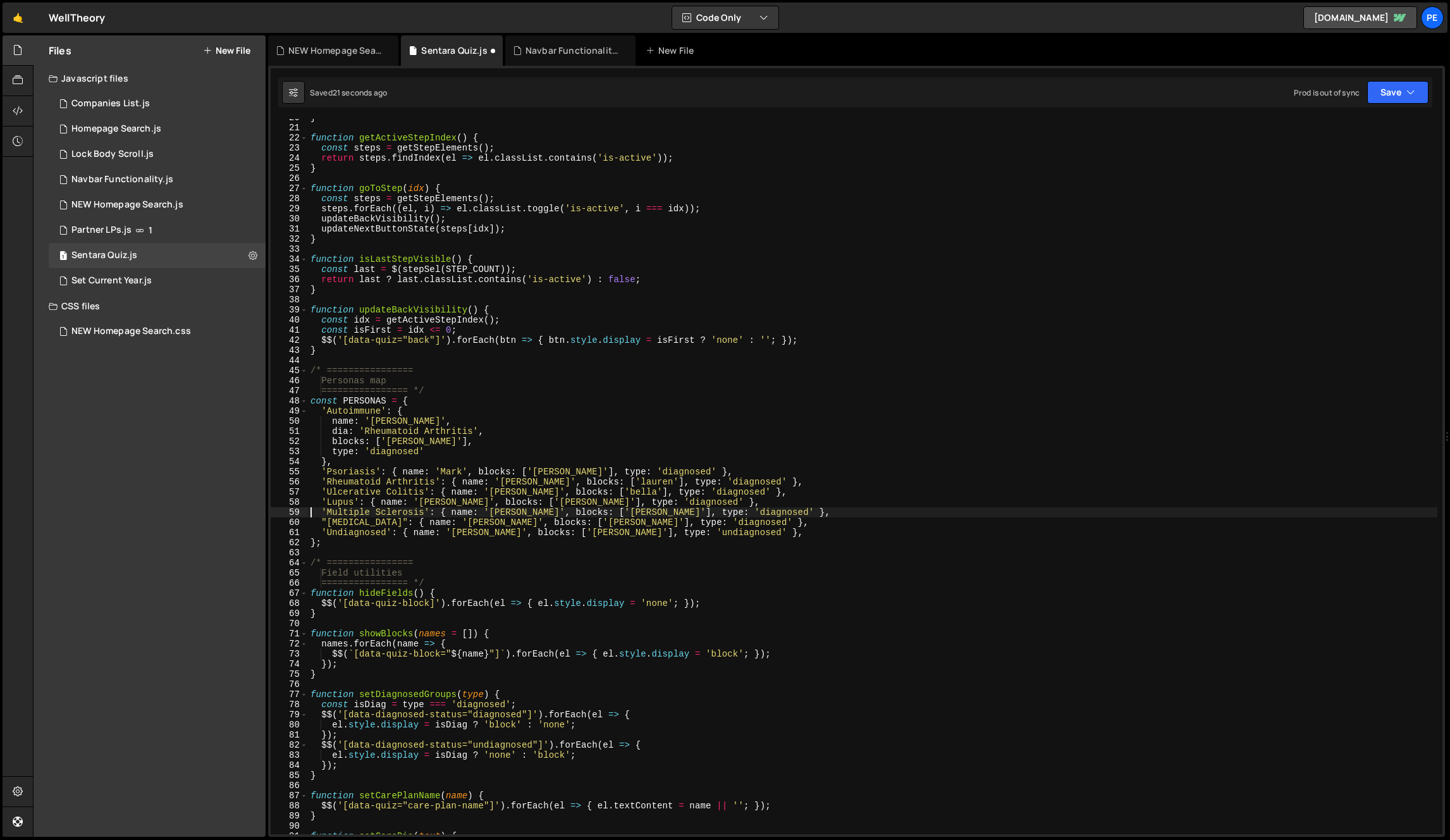
type textarea "'Undiagnosed': { name: '[PERSON_NAME]', blocks: ['[PERSON_NAME]'], type: 'undia…"
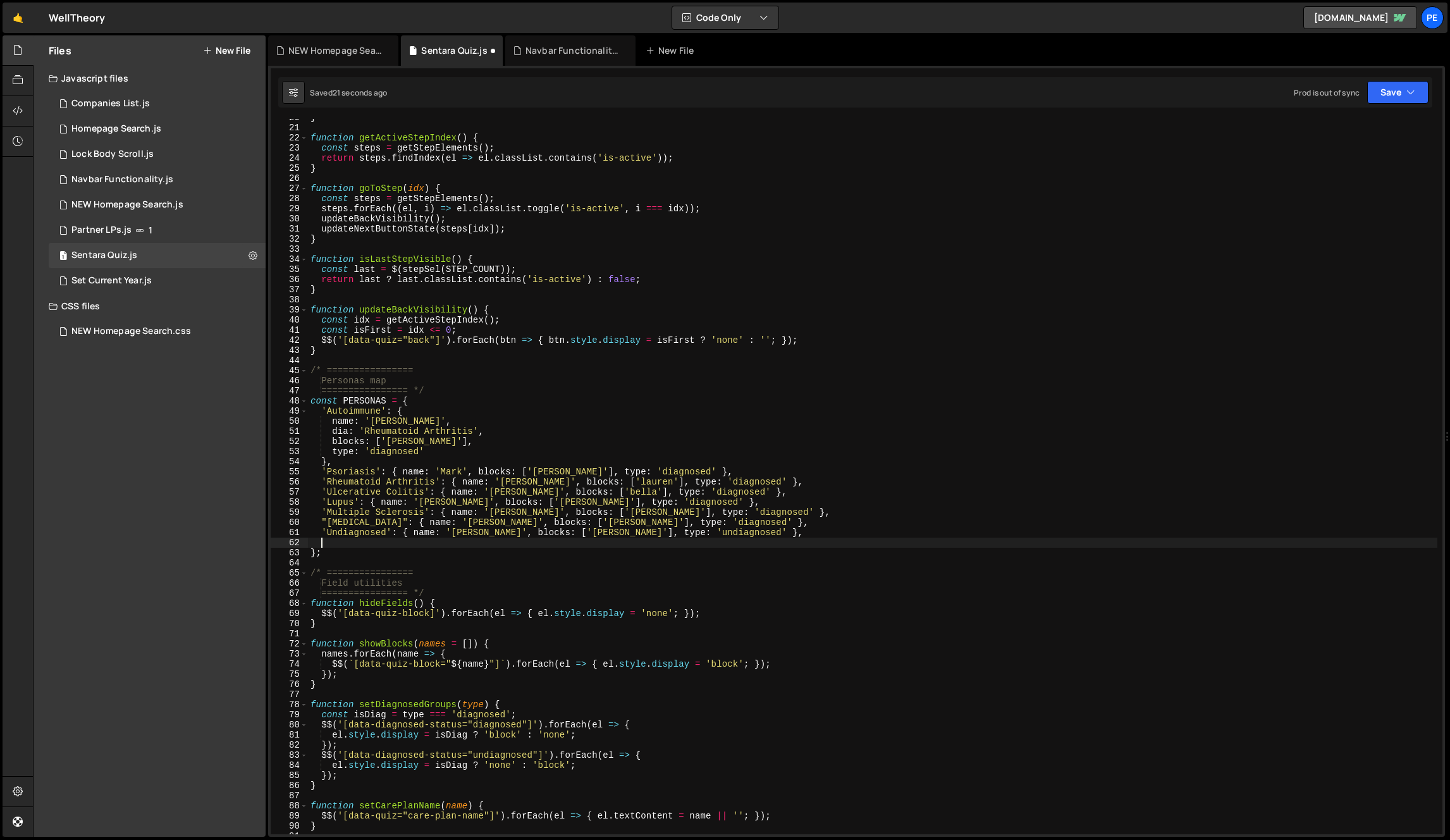
scroll to position [0, 0]
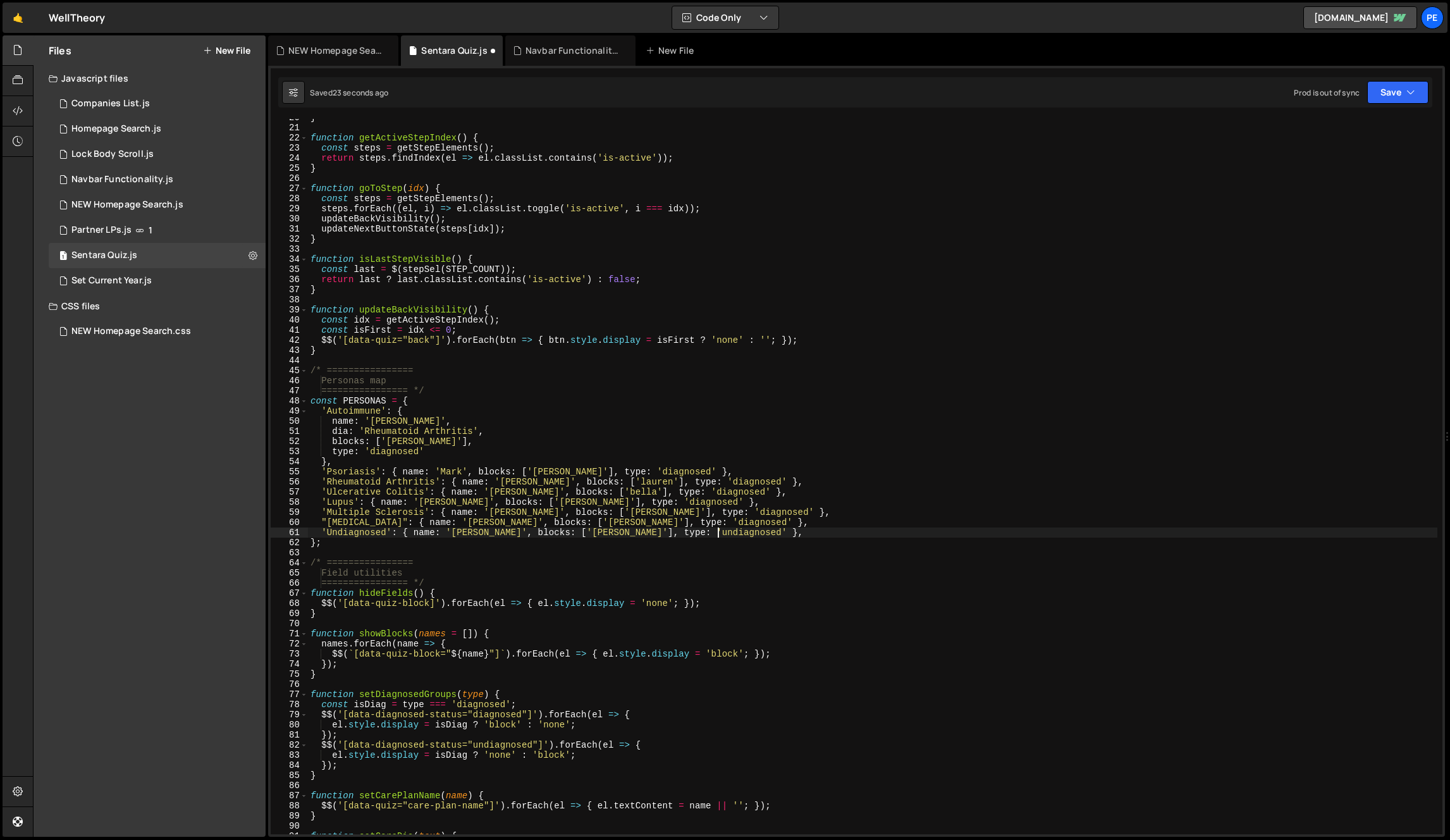
type textarea ""[MEDICAL_DATA]": { name: '[PERSON_NAME]', blocks: ['[PERSON_NAME]'], type: 'di…"
paste textarea
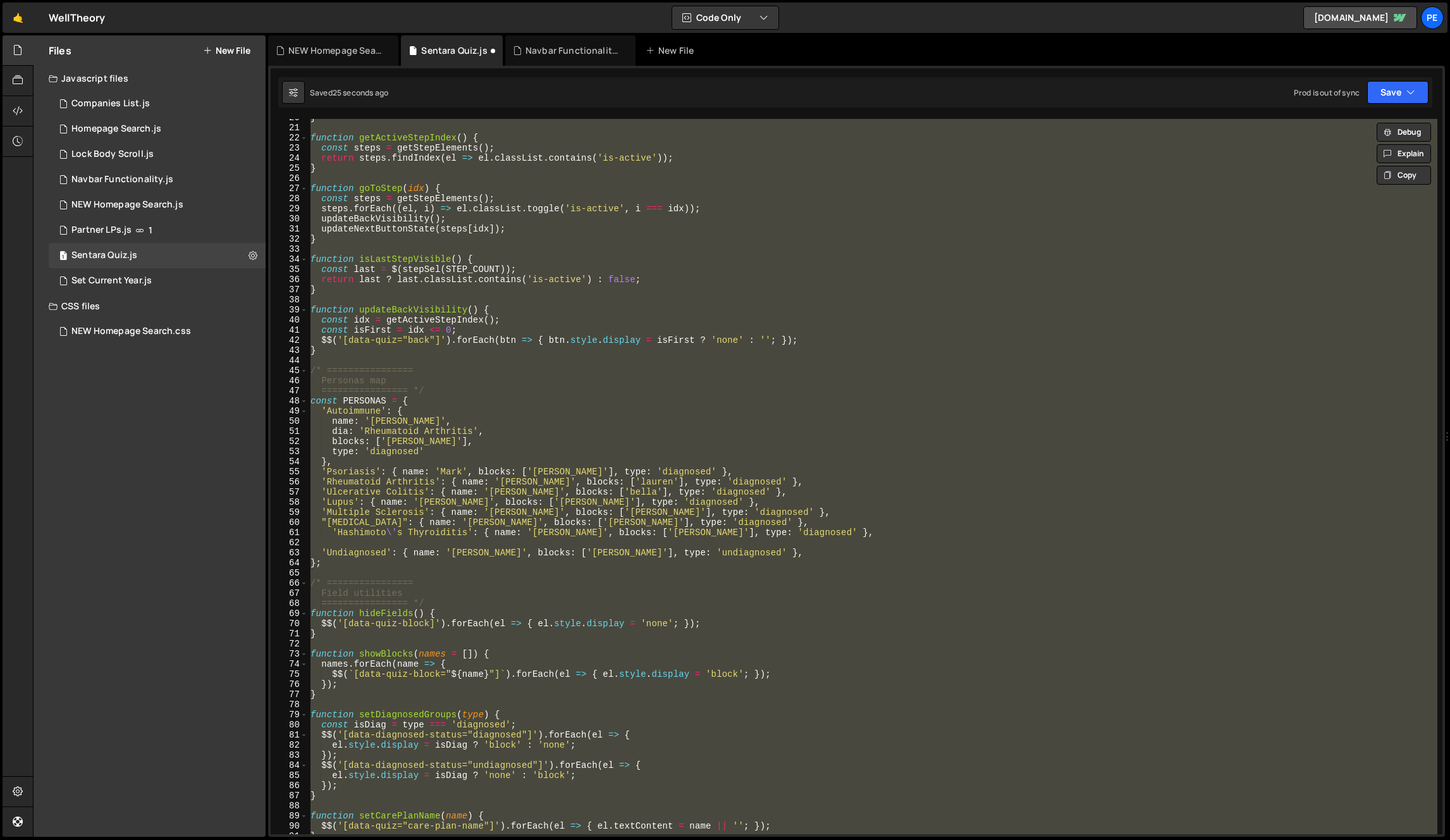
click at [703, 507] on div "} function getActiveStepIndex ( ) { const steps = getStepElements ( ) ; return …" at bounding box center [872, 480] width 1130 height 736
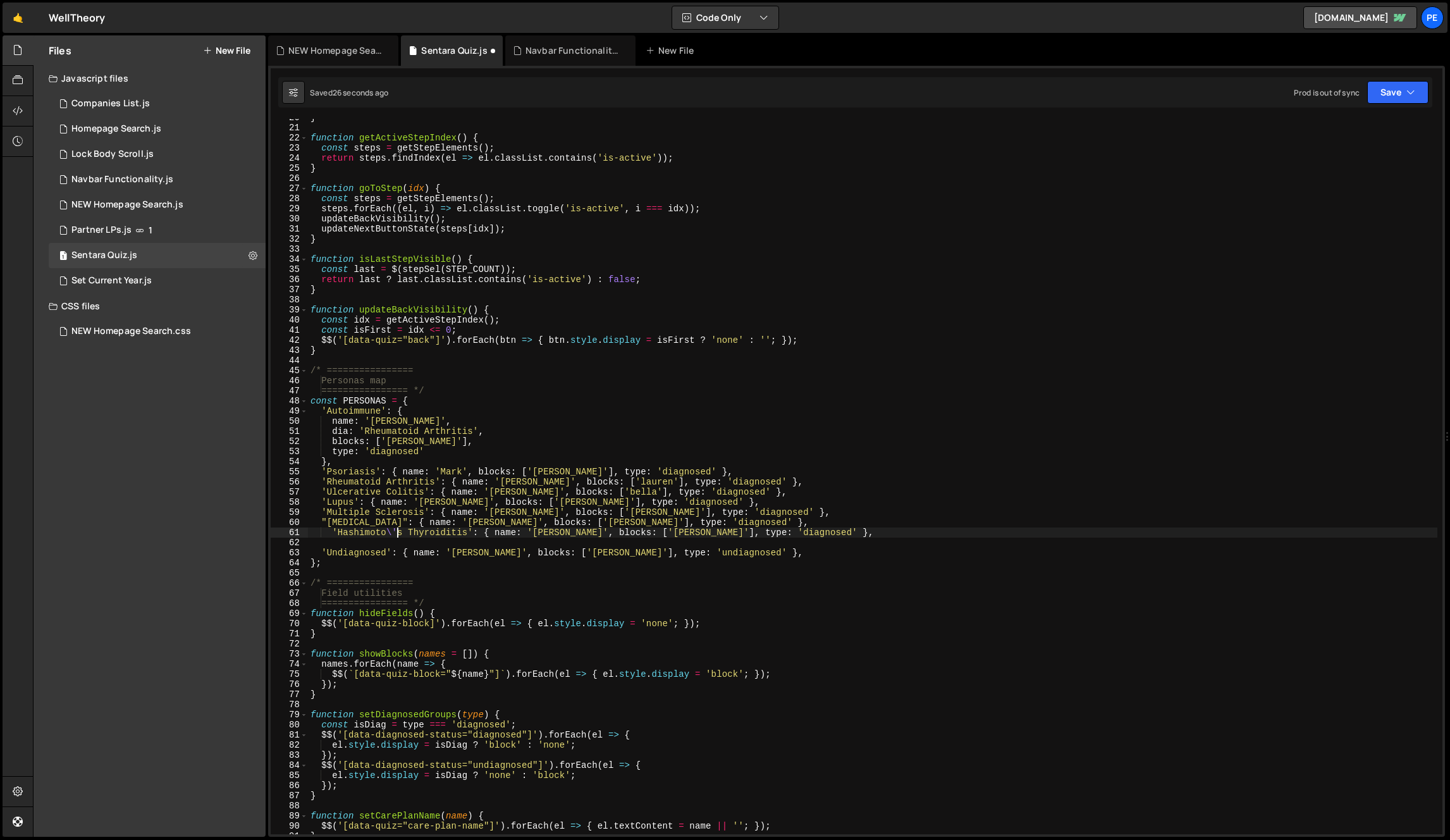
click at [395, 533] on div "} function getActiveStepIndex ( ) { const steps = getStepElements ( ) ; return …" at bounding box center [872, 480] width 1130 height 736
click at [462, 567] on div "} function getActiveStepIndex ( ) { const steps = getStepElements ( ) ; return …" at bounding box center [872, 480] width 1130 height 736
type textarea "'Hashimoto\'s Thyroiditis': { name: '[PERSON_NAME]', blocks: ['[PERSON_NAME]'],…"
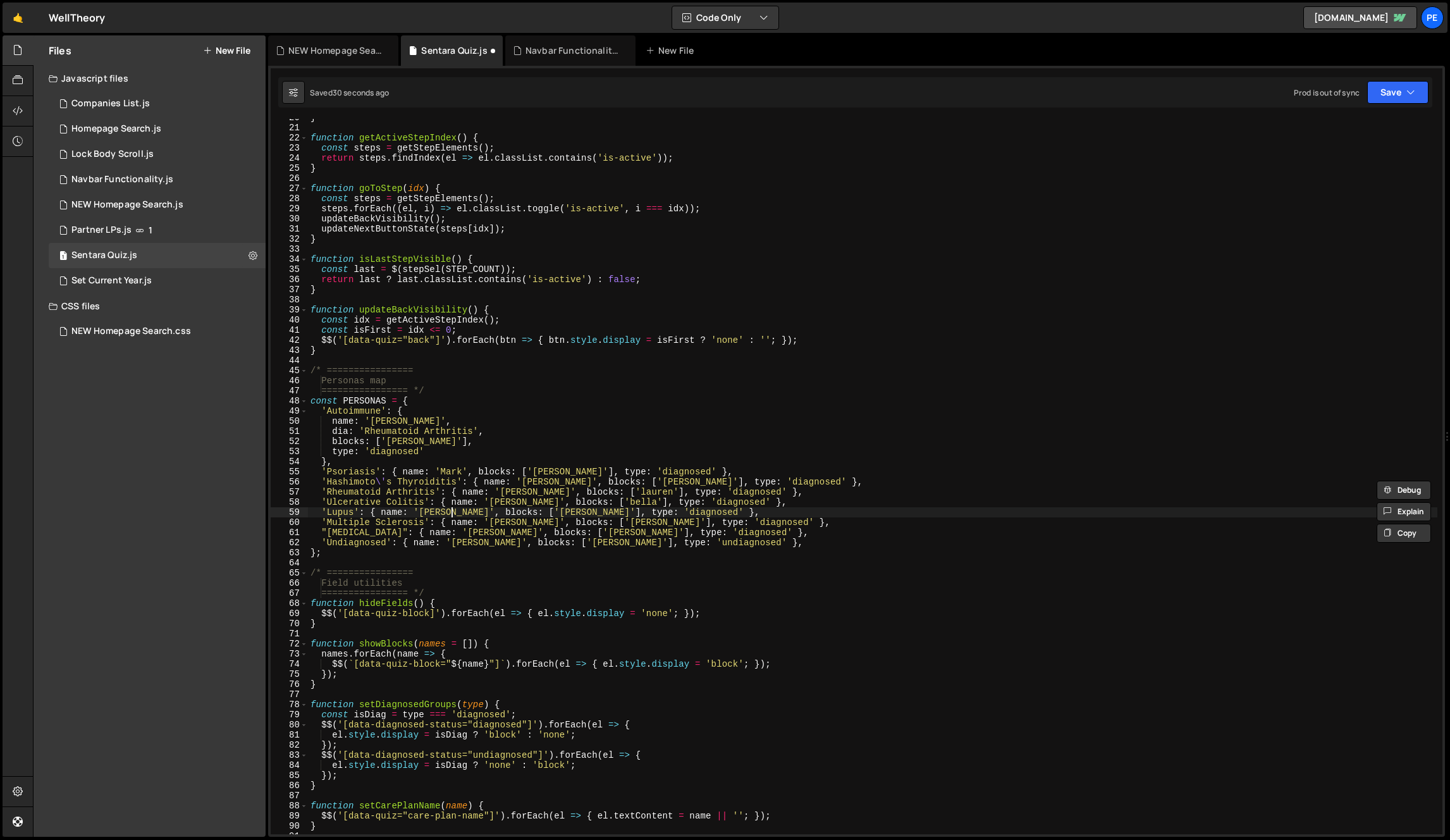
click at [451, 513] on div "} function getActiveStepIndex ( ) { const steps = getStepElements ( ) ; return …" at bounding box center [872, 480] width 1130 height 736
drag, startPoint x: 416, startPoint y: 532, endPoint x: 409, endPoint y: 534, distance: 7.3
click at [409, 534] on div "} function getActiveStepIndex ( ) { const steps = getStepElements ( ) ; return …" at bounding box center [872, 480] width 1130 height 736
click at [456, 480] on div "} function getActiveStepIndex ( ) { const steps = getStepElements ( ) ; return …" at bounding box center [872, 480] width 1130 height 736
paste textarea """
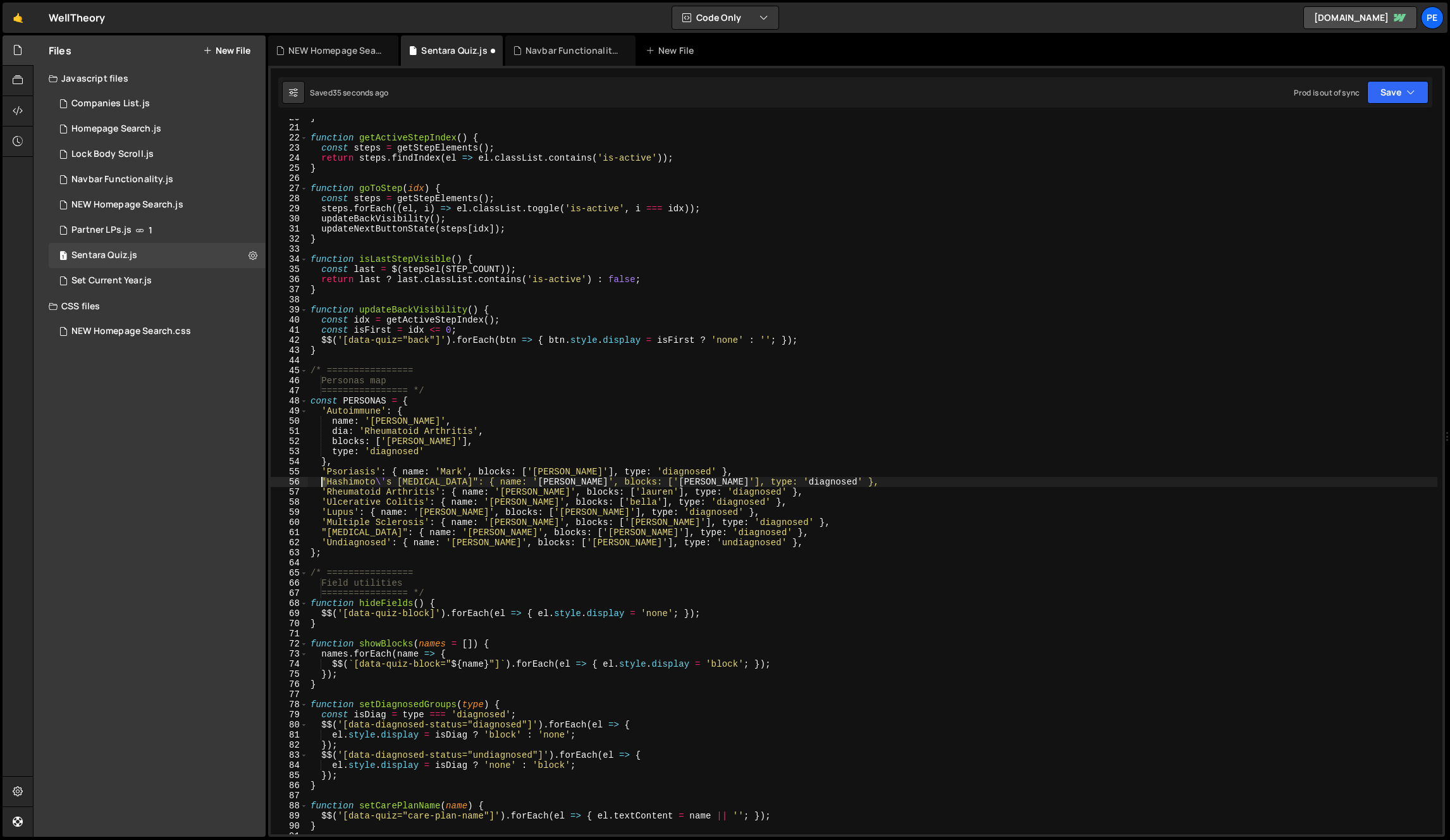
click at [321, 482] on div "} function getActiveStepIndex ( ) { const steps = getStepElements ( ) ; return …" at bounding box center [872, 480] width 1130 height 736
paste textarea """
click at [355, 530] on div "} function getActiveStepIndex ( ) { const steps = getStepElements ( ) ; return …" at bounding box center [872, 480] width 1130 height 736
click at [379, 485] on div "} function getActiveStepIndex ( ) { const steps = getStepElements ( ) ; return …" at bounding box center [872, 480] width 1130 height 736
paste textarea "'\'"
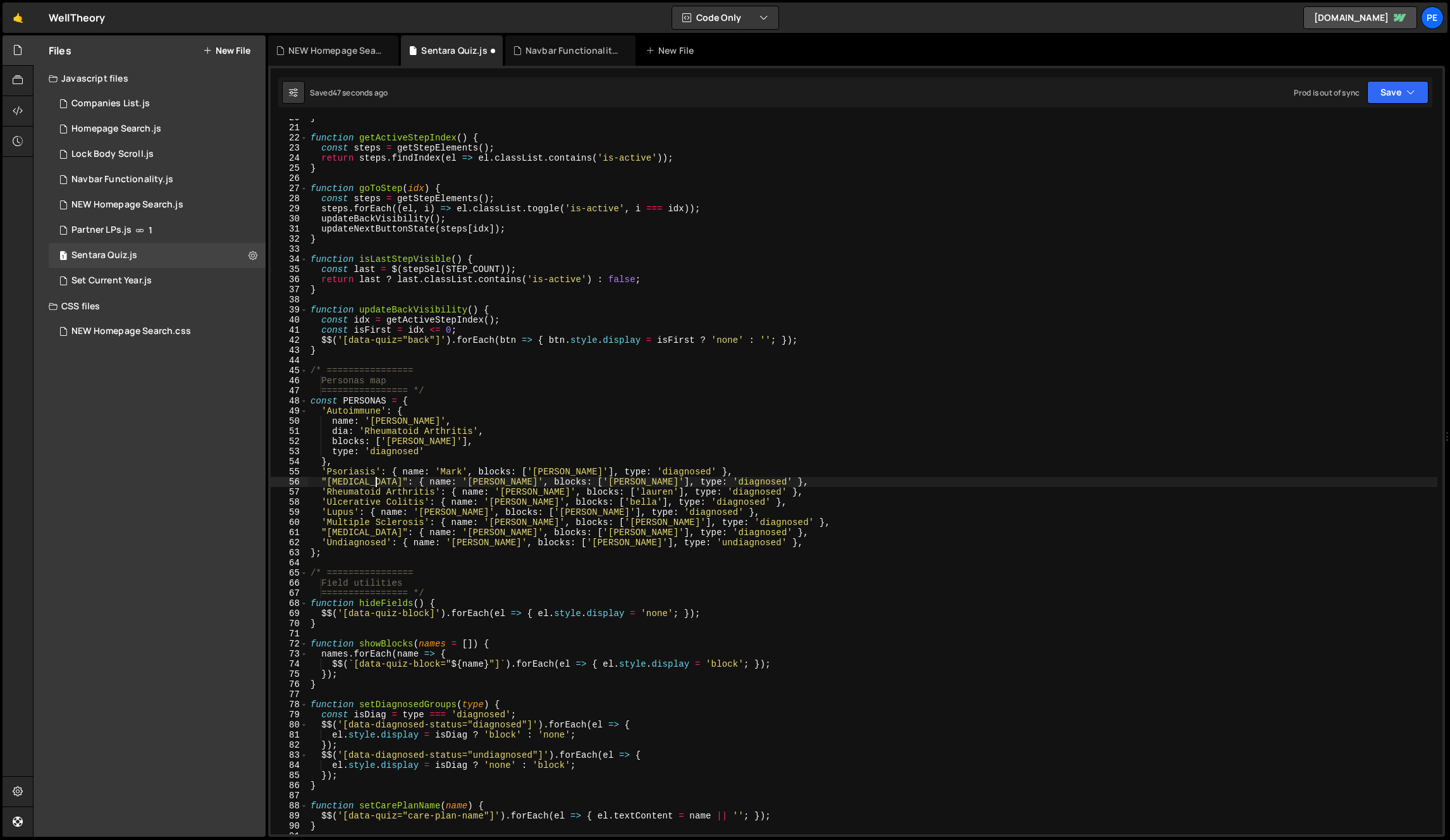
paste textarea "n's"
click at [468, 490] on div "} function getActiveStepIndex ( ) { const steps = getStepElements ( ) ; return …" at bounding box center [872, 480] width 1130 height 736
click at [487, 689] on div "} function getActiveStepIndex ( ) { const steps = getStepElements ( ) ; return …" at bounding box center [872, 480] width 1130 height 736
click at [548, 546] on div "} function getActiveStepIndex ( ) { const steps = getStepElements ( ) ; return …" at bounding box center [872, 480] width 1130 height 736
type textarea "'Undiagnosed': { name: '[PERSON_NAME]', blocks: ['[PERSON_NAME]'], type: 'undia…"
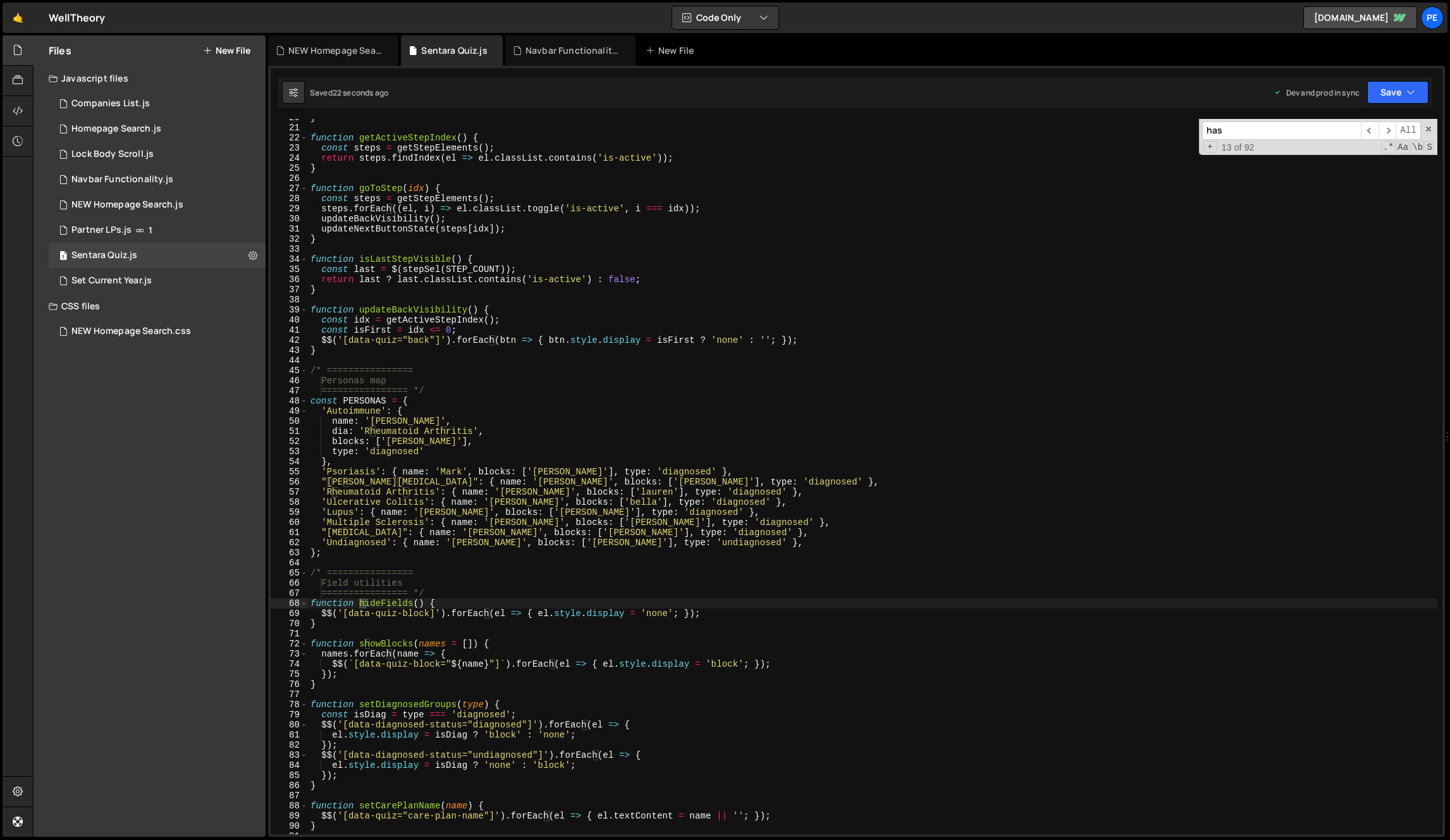
scroll to position [199, 0]
type input "hashimo"
click at [680, 477] on div "} function getActiveStepIndex ( ) { const steps = getStepElements ( ) ; return …" at bounding box center [872, 480] width 1130 height 736
click at [729, 508] on div "} function getActiveStepIndex ( ) { const steps = getStepElements ( ) ; return …" at bounding box center [872, 480] width 1130 height 736
click at [684, 545] on div "} function getActiveStepIndex ( ) { const steps = getStepElements ( ) ; return …" at bounding box center [872, 480] width 1130 height 736
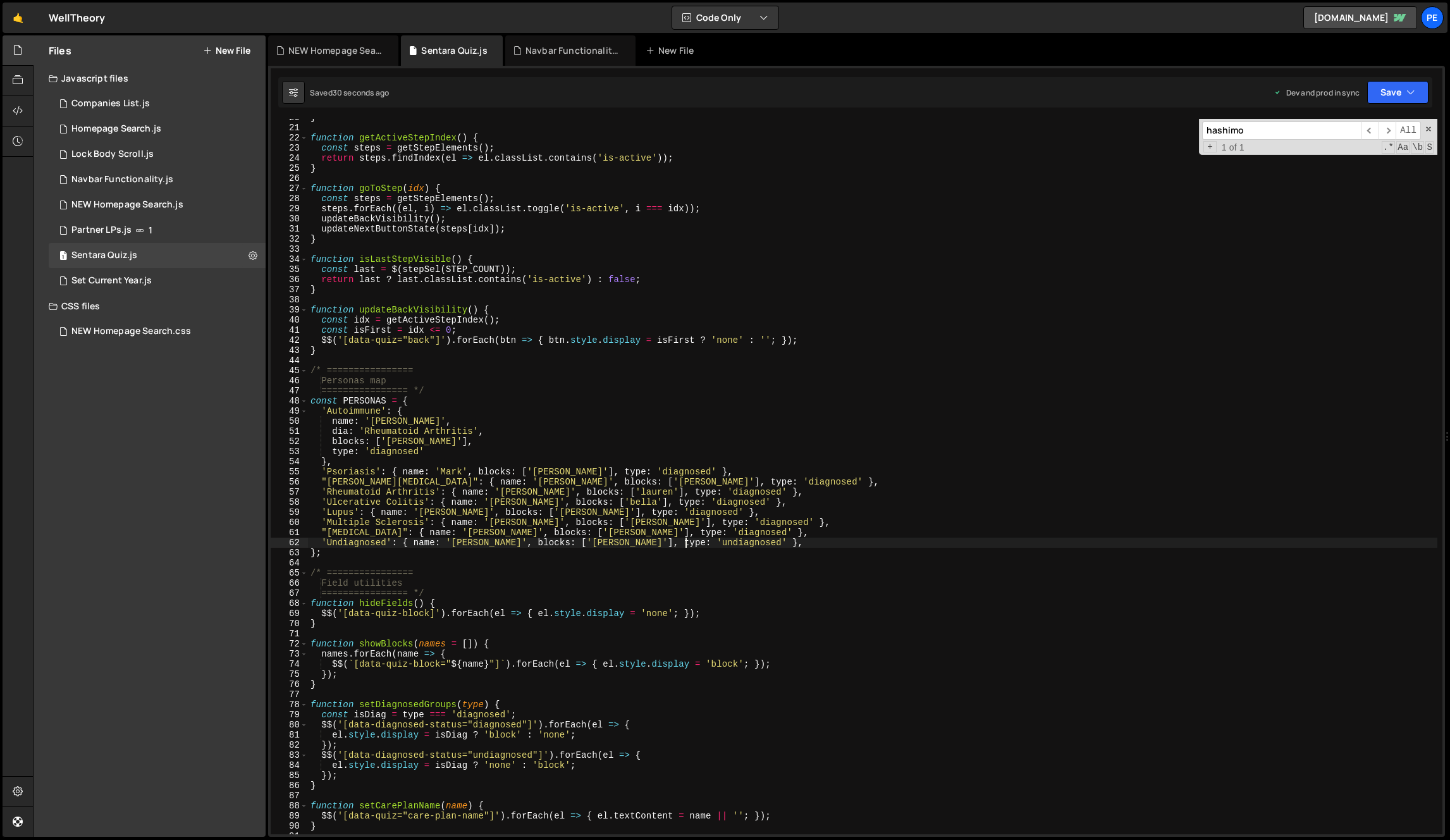
click at [801, 534] on div "} function getActiveStepIndex ( ) { const steps = getStepElements ( ) ; return …" at bounding box center [872, 480] width 1130 height 736
click at [463, 526] on div "} function getActiveStepIndex ( ) { const steps = getStepElements ( ) ; return …" at bounding box center [872, 480] width 1130 height 736
click at [466, 490] on div "} function getActiveStepIndex ( ) { const steps = getStepElements ( ) ; return …" at bounding box center [872, 480] width 1130 height 736
type textarea "'Rheumatoid Arthritis': { name: '[PERSON_NAME]', blocks: ['lauren'], type: 'dia…"
click at [1428, 128] on span at bounding box center [1428, 129] width 9 height 9
